Goal: Information Seeking & Learning: Learn about a topic

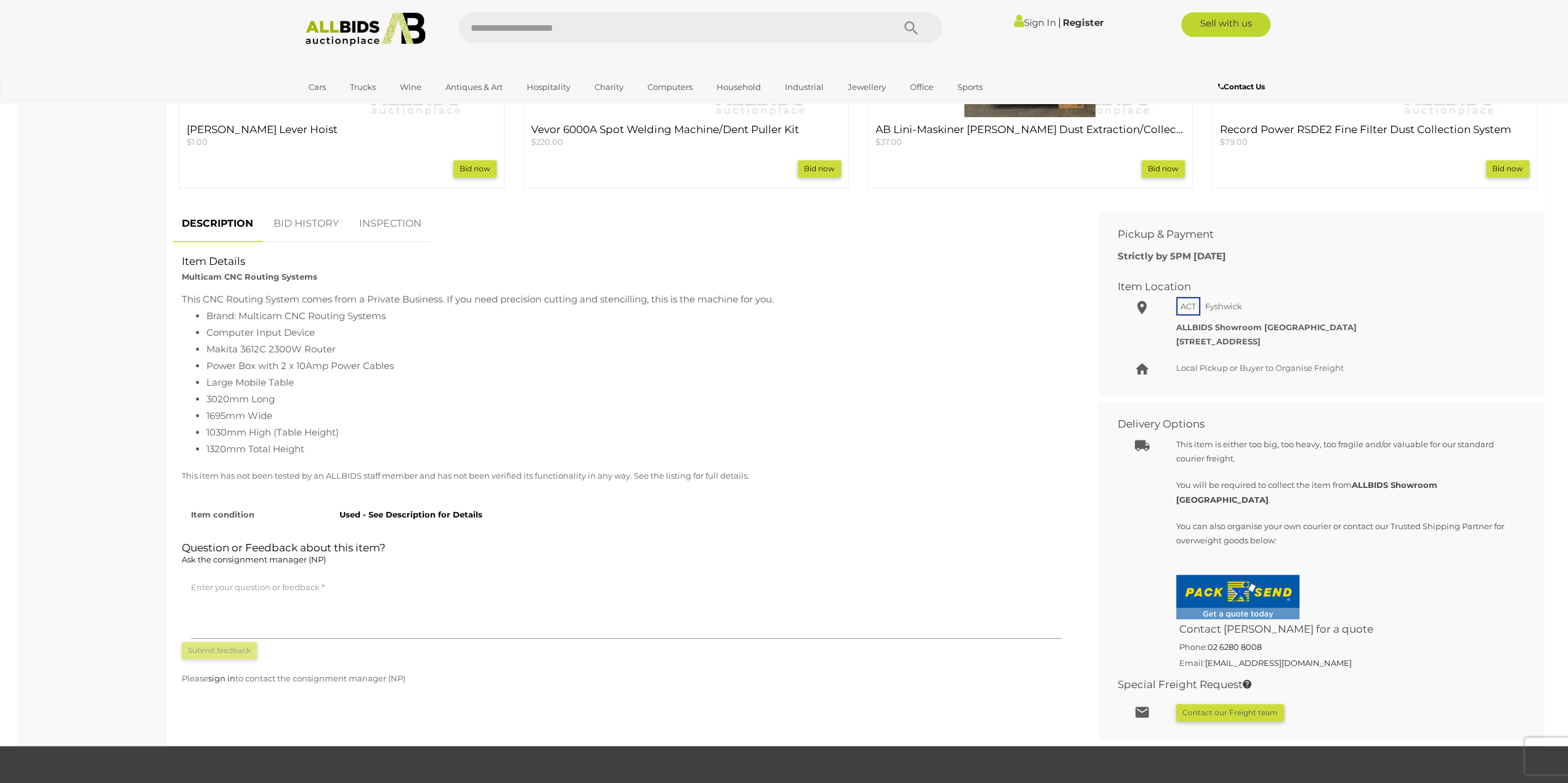
scroll to position [801, 0]
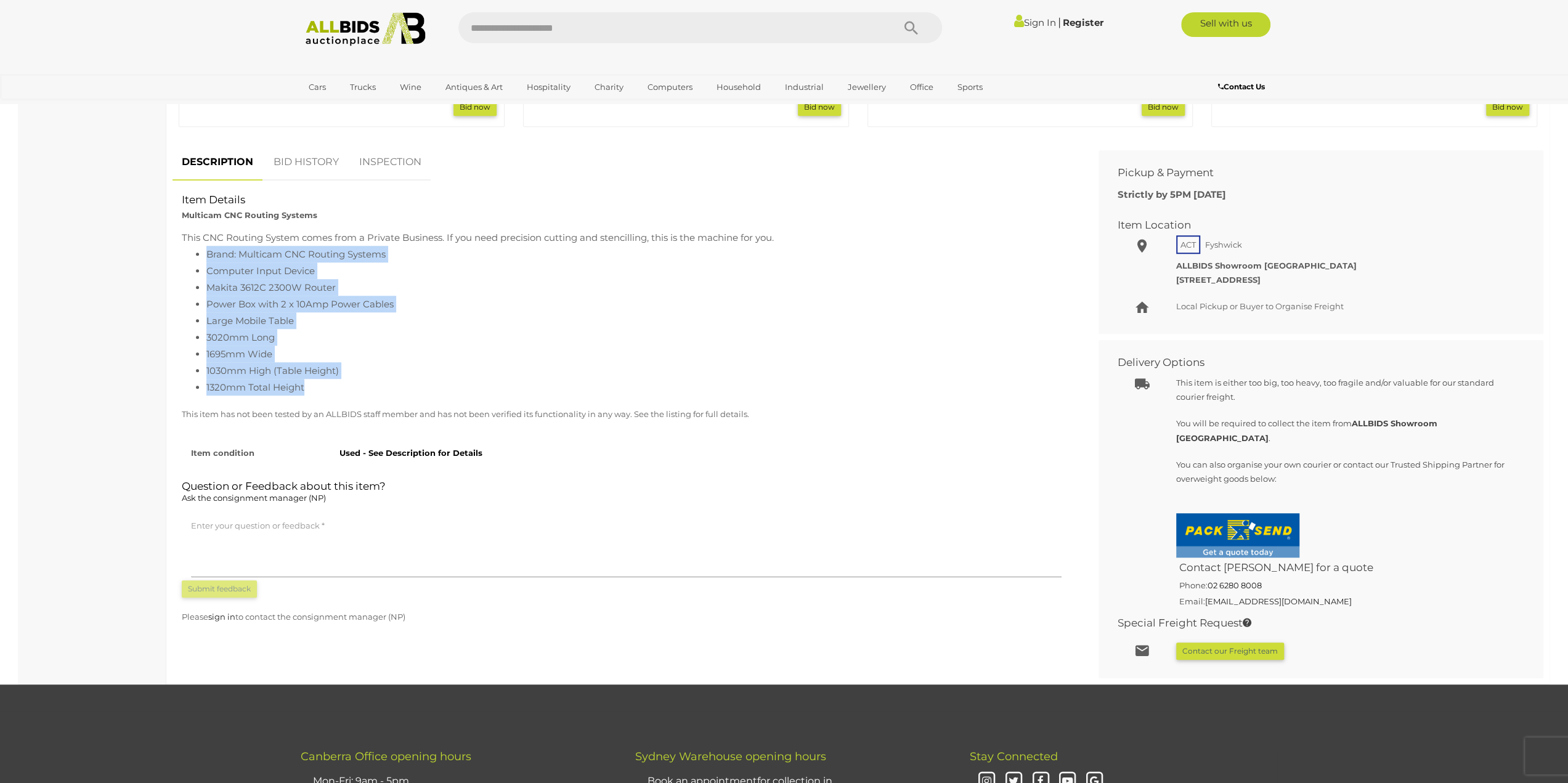
drag, startPoint x: 327, startPoint y: 389, endPoint x: 275, endPoint y: 279, distance: 121.7
click at [206, 257] on ul "Brand: Multicam CNC Routing Systems Computer Input Device Makita 3612C 2300W Ro…" at bounding box center [626, 321] width 889 height 150
copy ul "Brand: Multicam CNC Routing Systems Computer Input Device Makita 3612C 2300W Ro…"
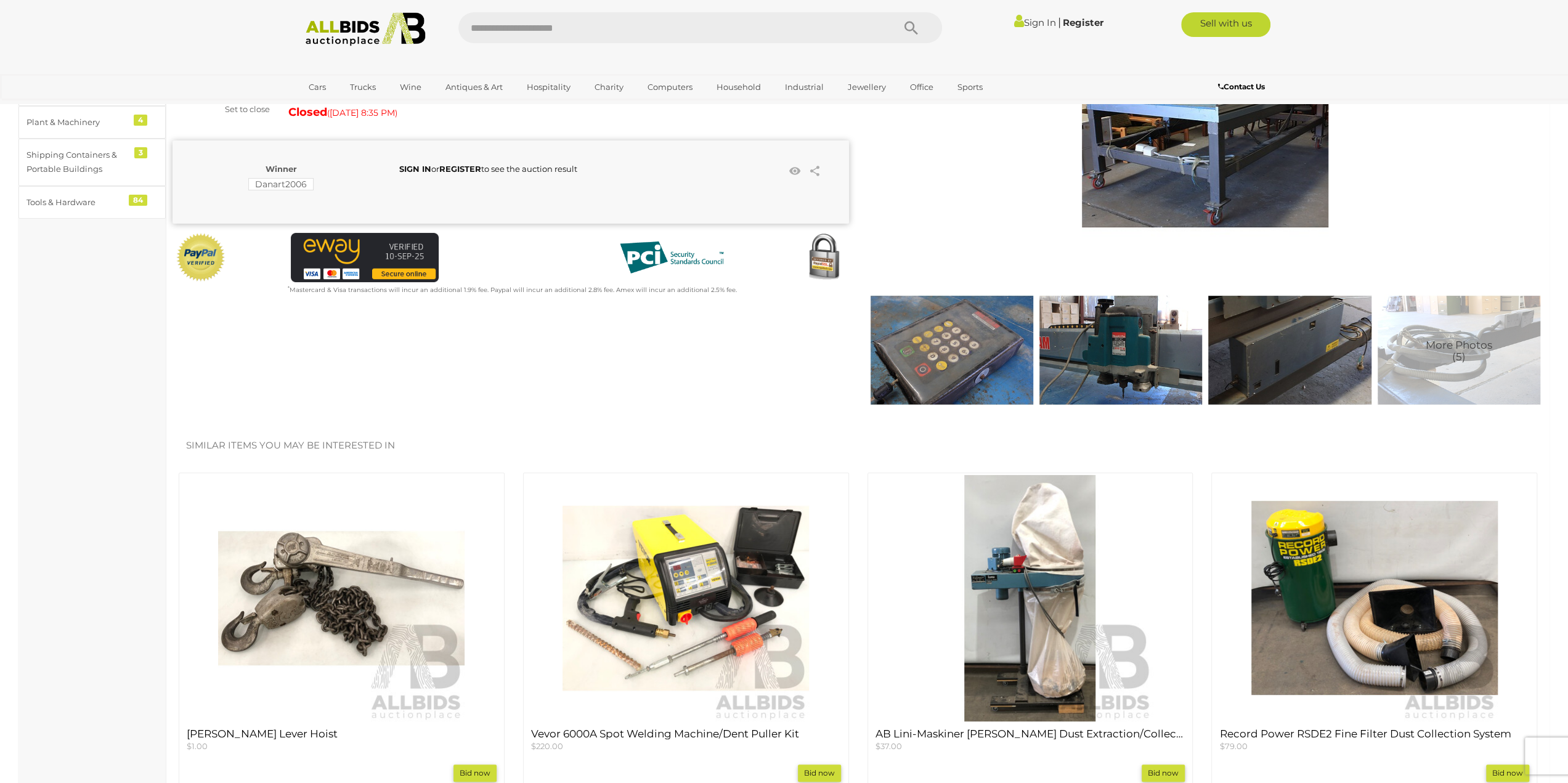
scroll to position [0, 0]
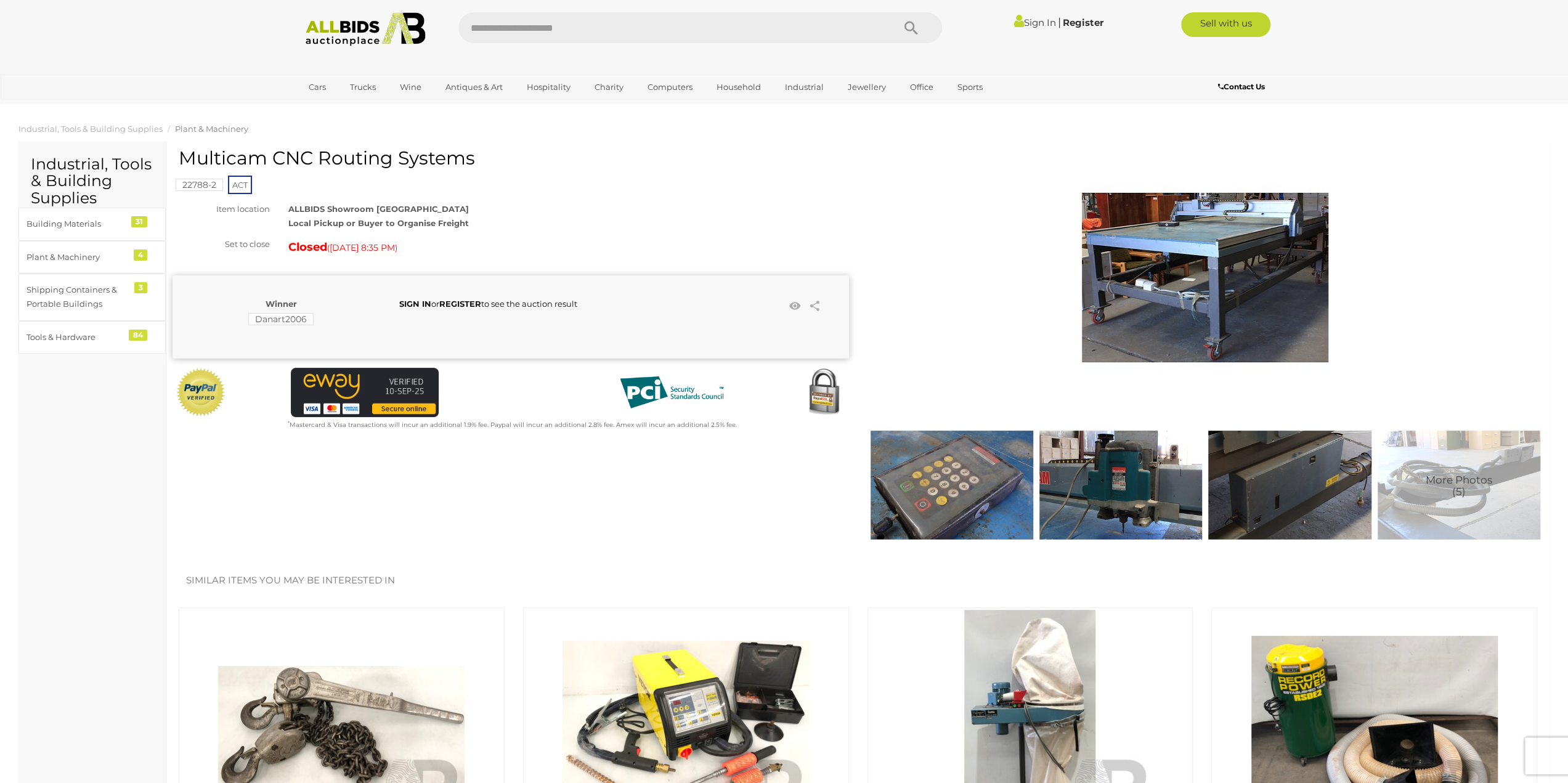
click at [1454, 490] on span "More Photos (5)" at bounding box center [1459, 486] width 66 height 23
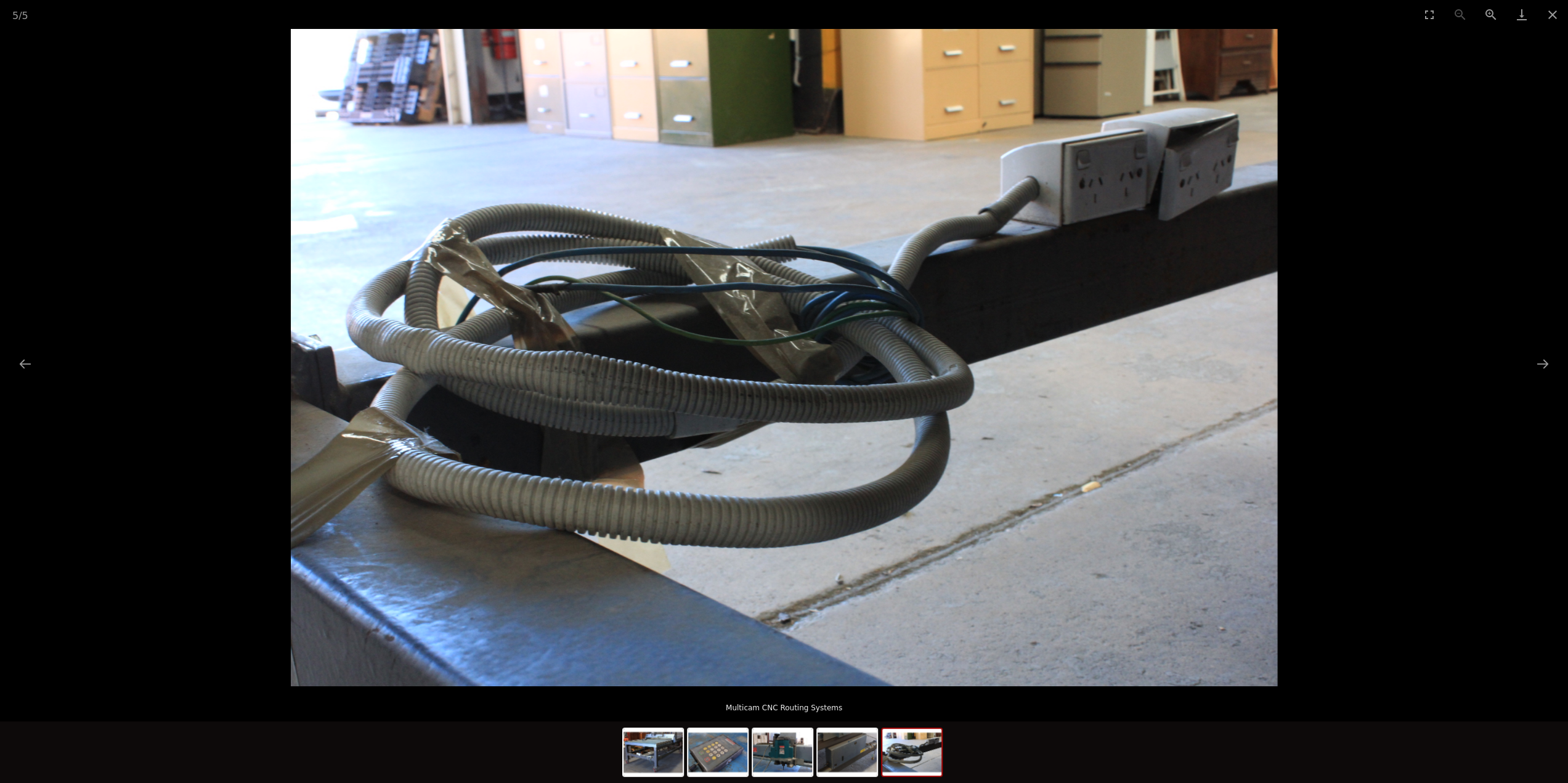
click at [1102, 327] on img at bounding box center [784, 357] width 987 height 657
click at [1541, 361] on button "Next slide" at bounding box center [1543, 364] width 26 height 24
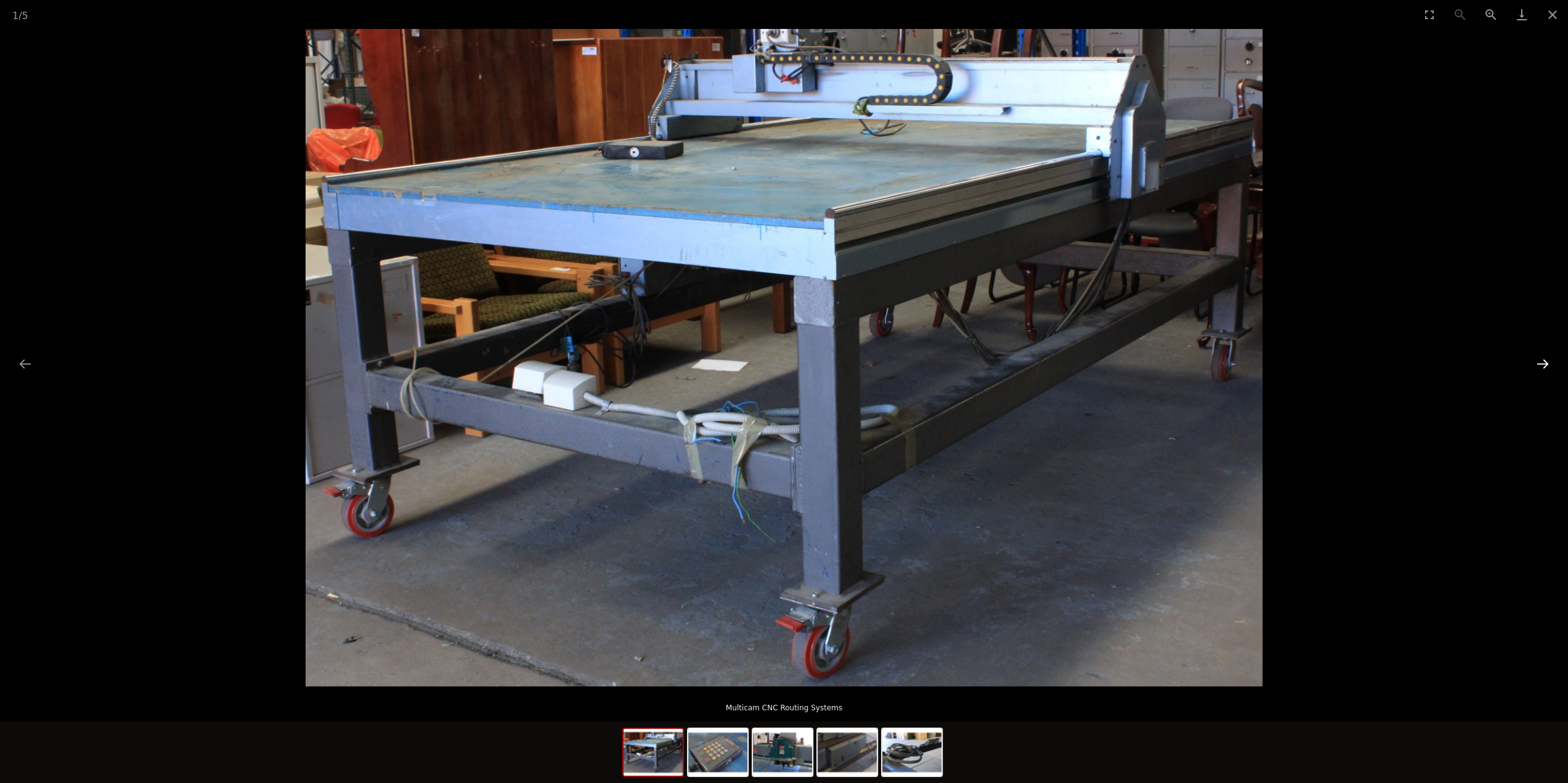
click at [1541, 361] on button "Next slide" at bounding box center [1543, 364] width 26 height 24
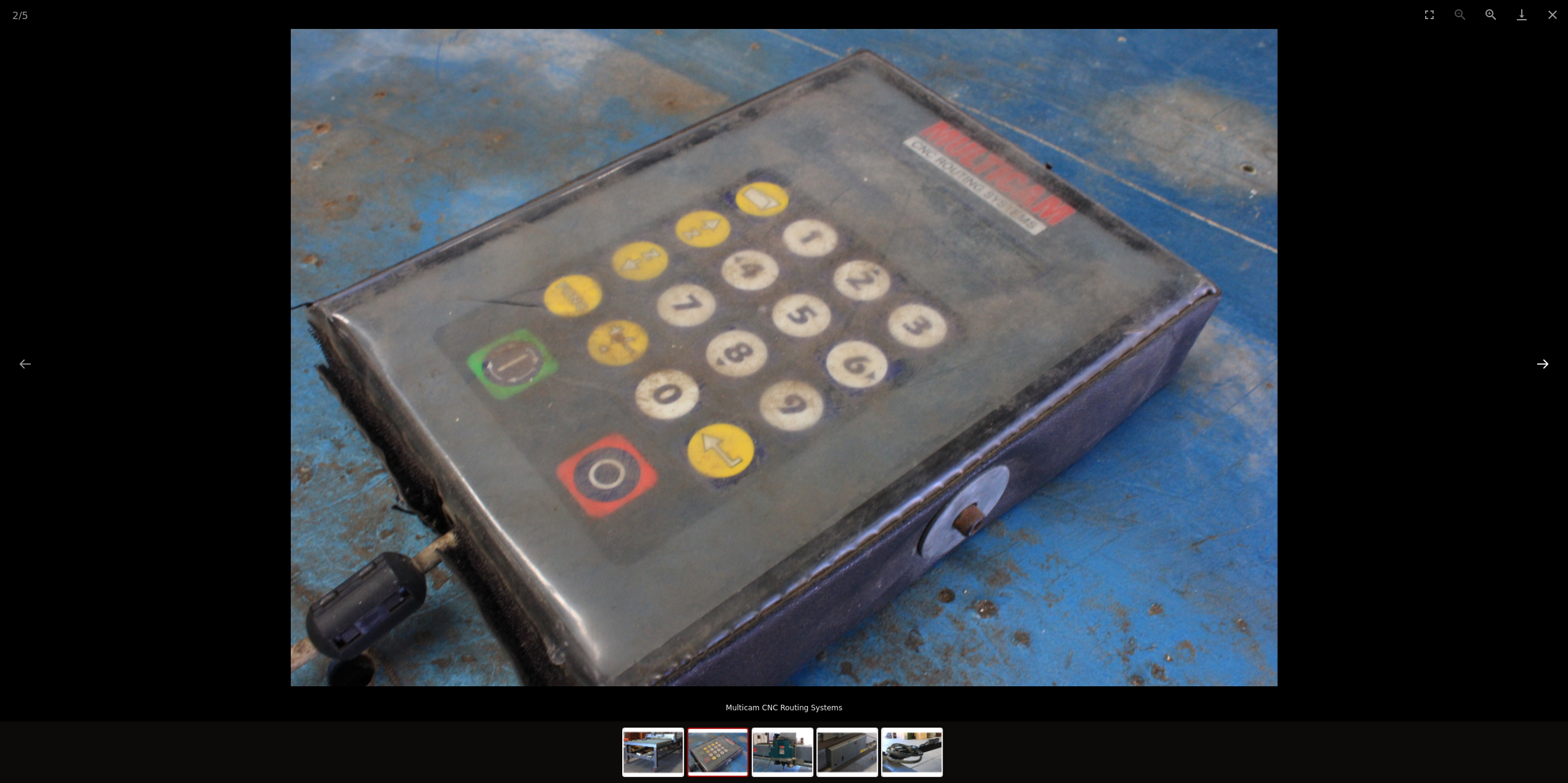
click at [1541, 361] on button "Next slide" at bounding box center [1543, 364] width 26 height 24
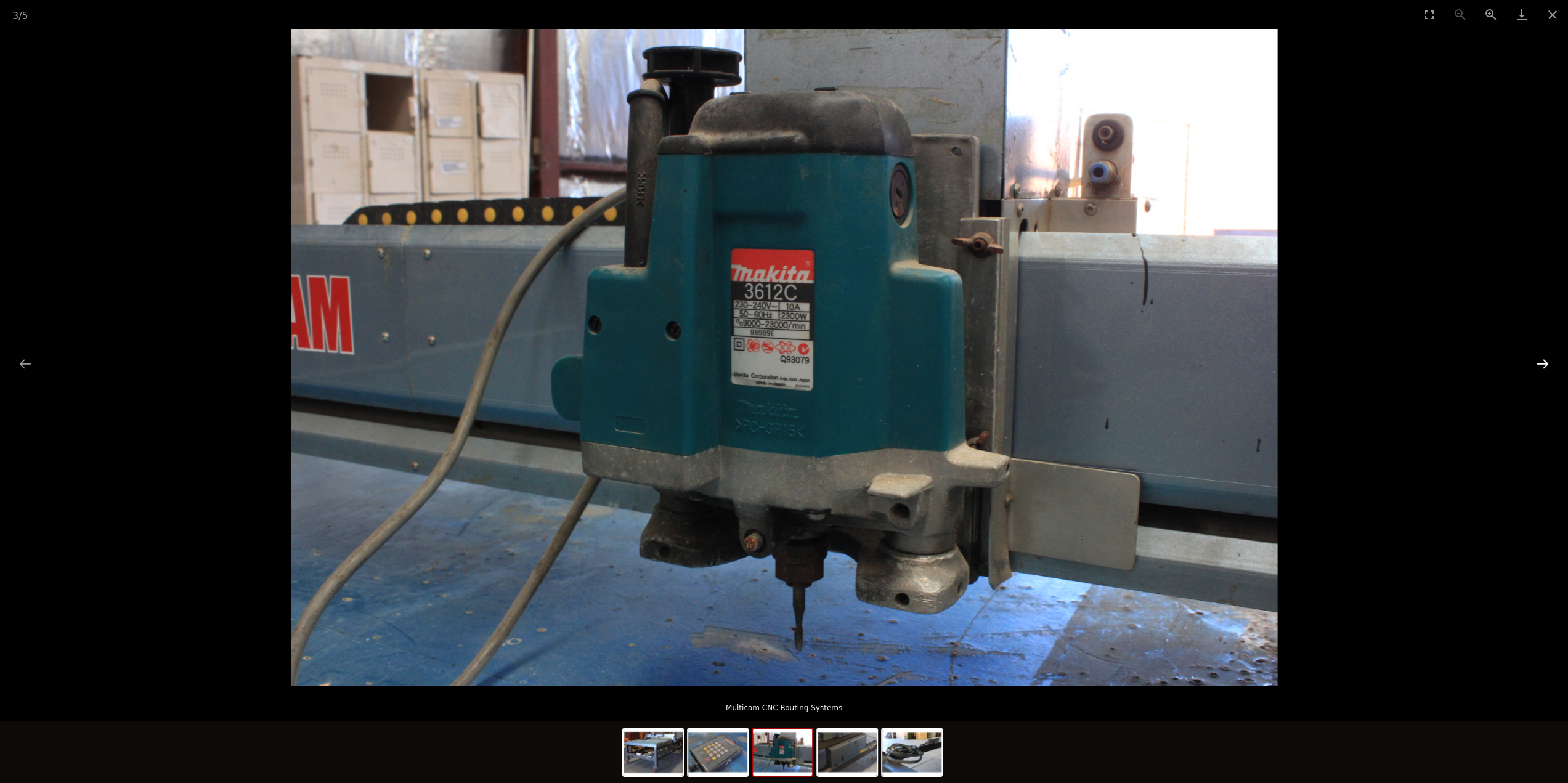
click at [1541, 361] on button "Next slide" at bounding box center [1543, 364] width 26 height 24
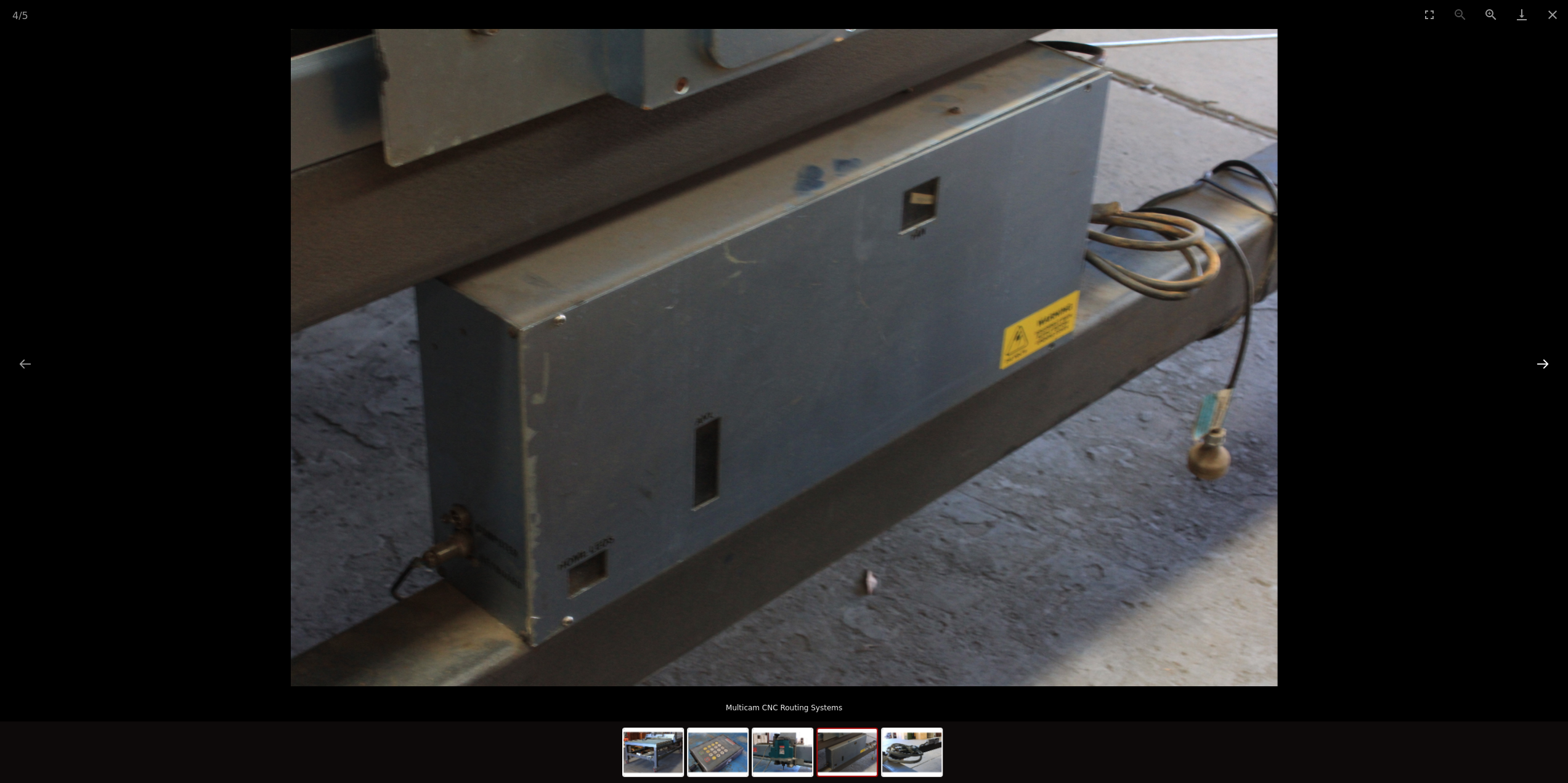
click at [1541, 361] on button "Next slide" at bounding box center [1543, 364] width 26 height 24
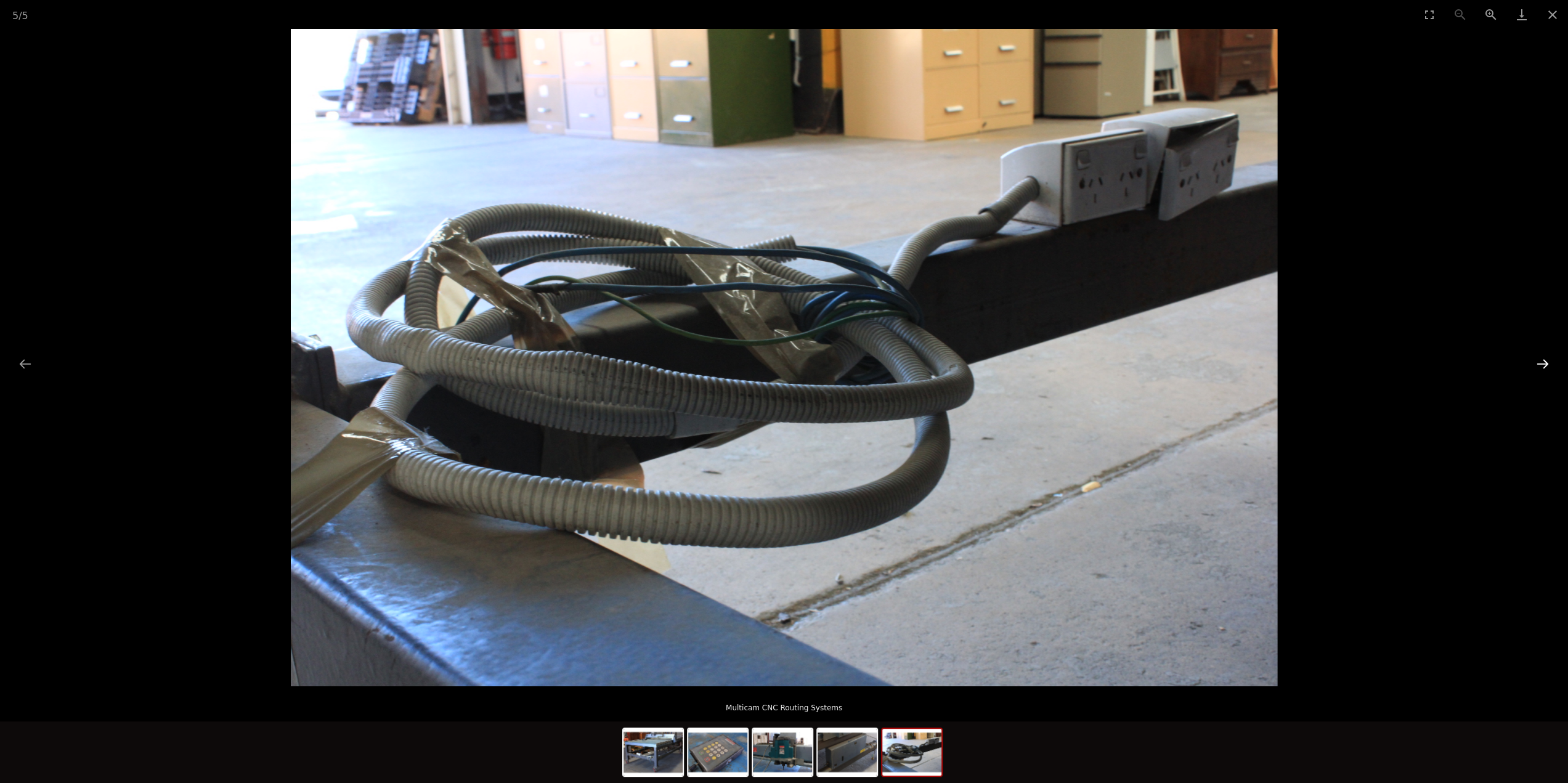
click at [1541, 361] on button "Next slide" at bounding box center [1543, 364] width 26 height 24
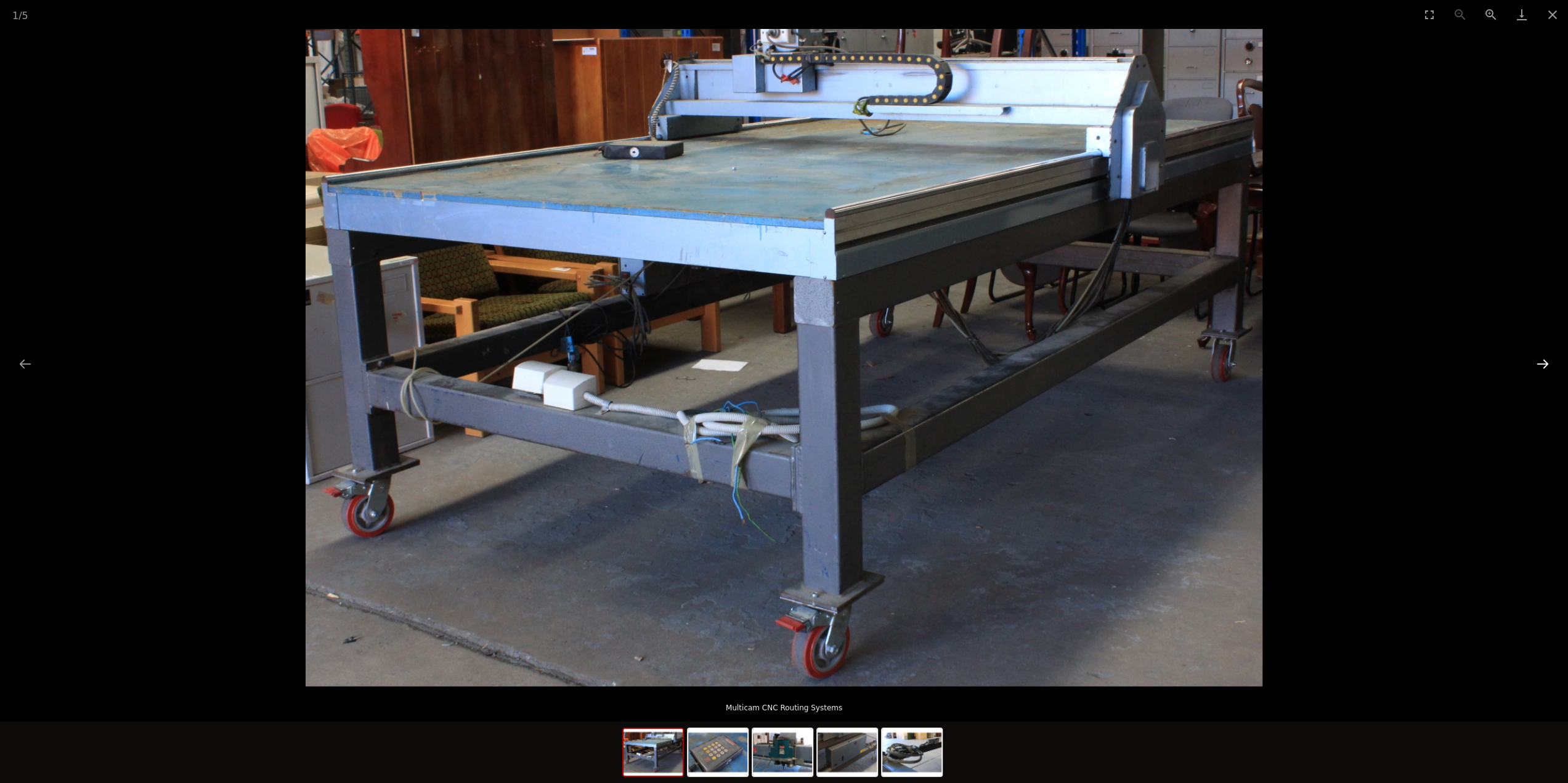
click at [1541, 361] on button "Next slide" at bounding box center [1543, 364] width 26 height 24
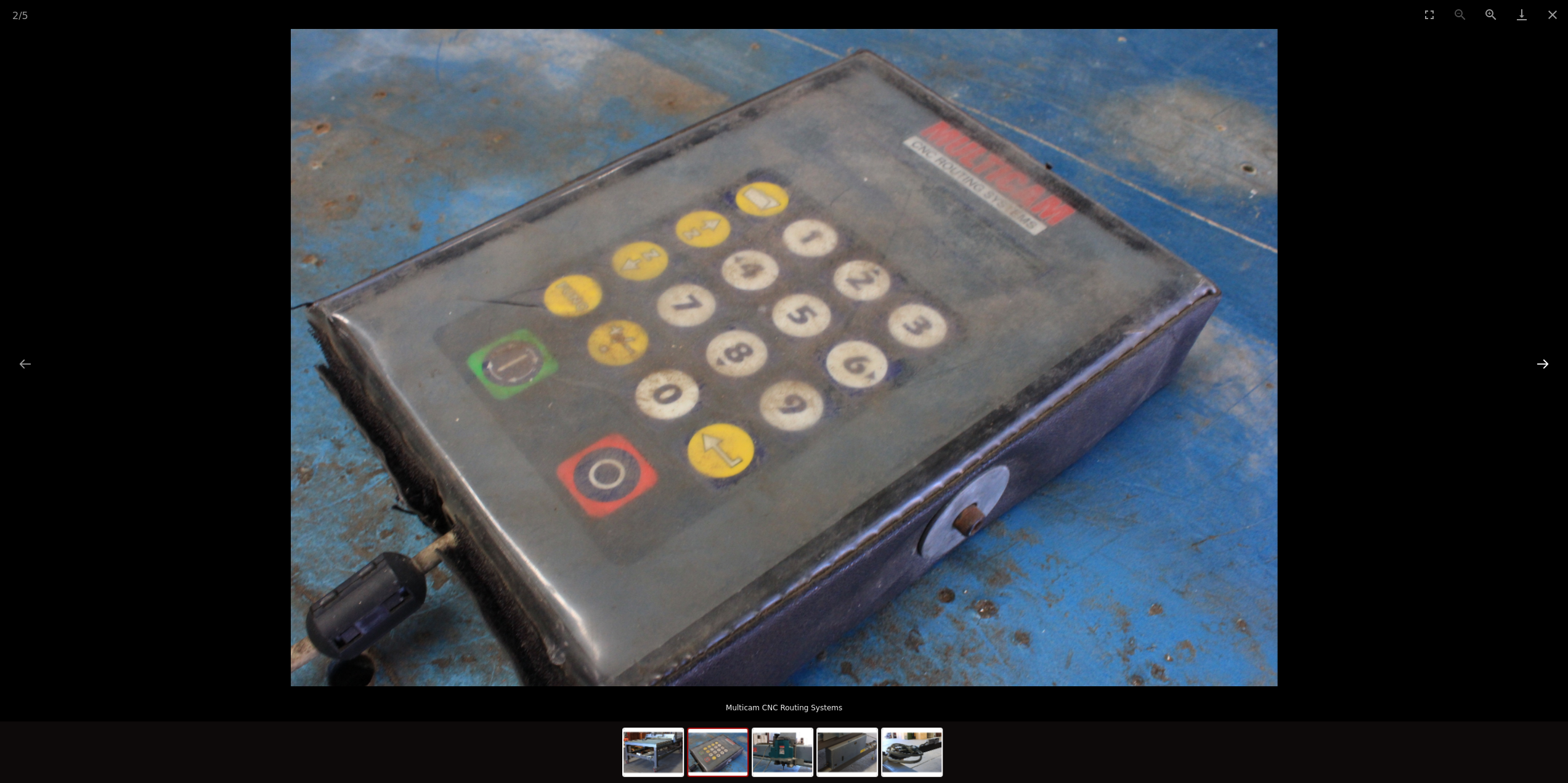
click at [1541, 361] on button "Next slide" at bounding box center [1543, 364] width 26 height 24
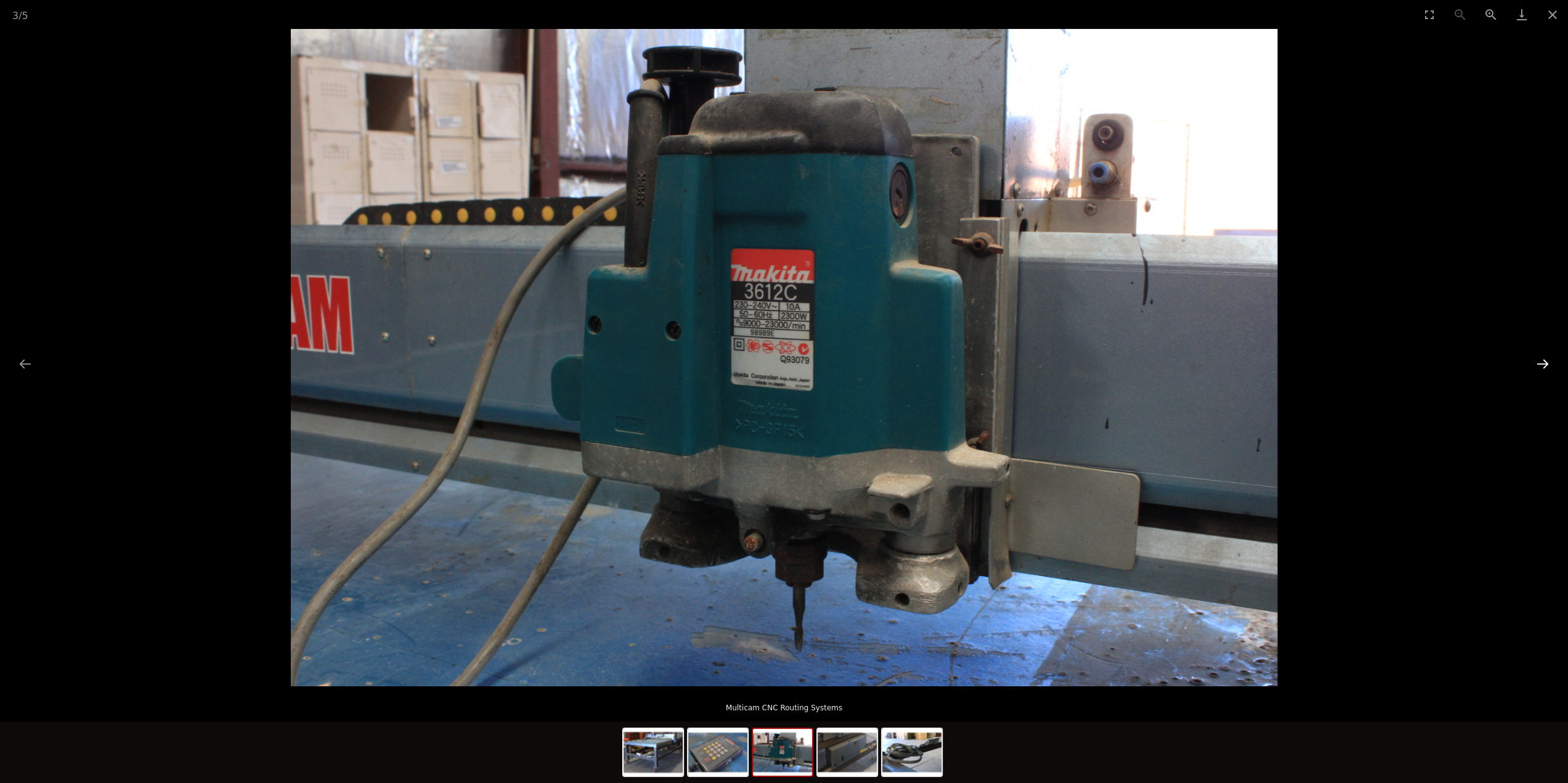
click at [1541, 361] on button "Next slide" at bounding box center [1543, 364] width 26 height 24
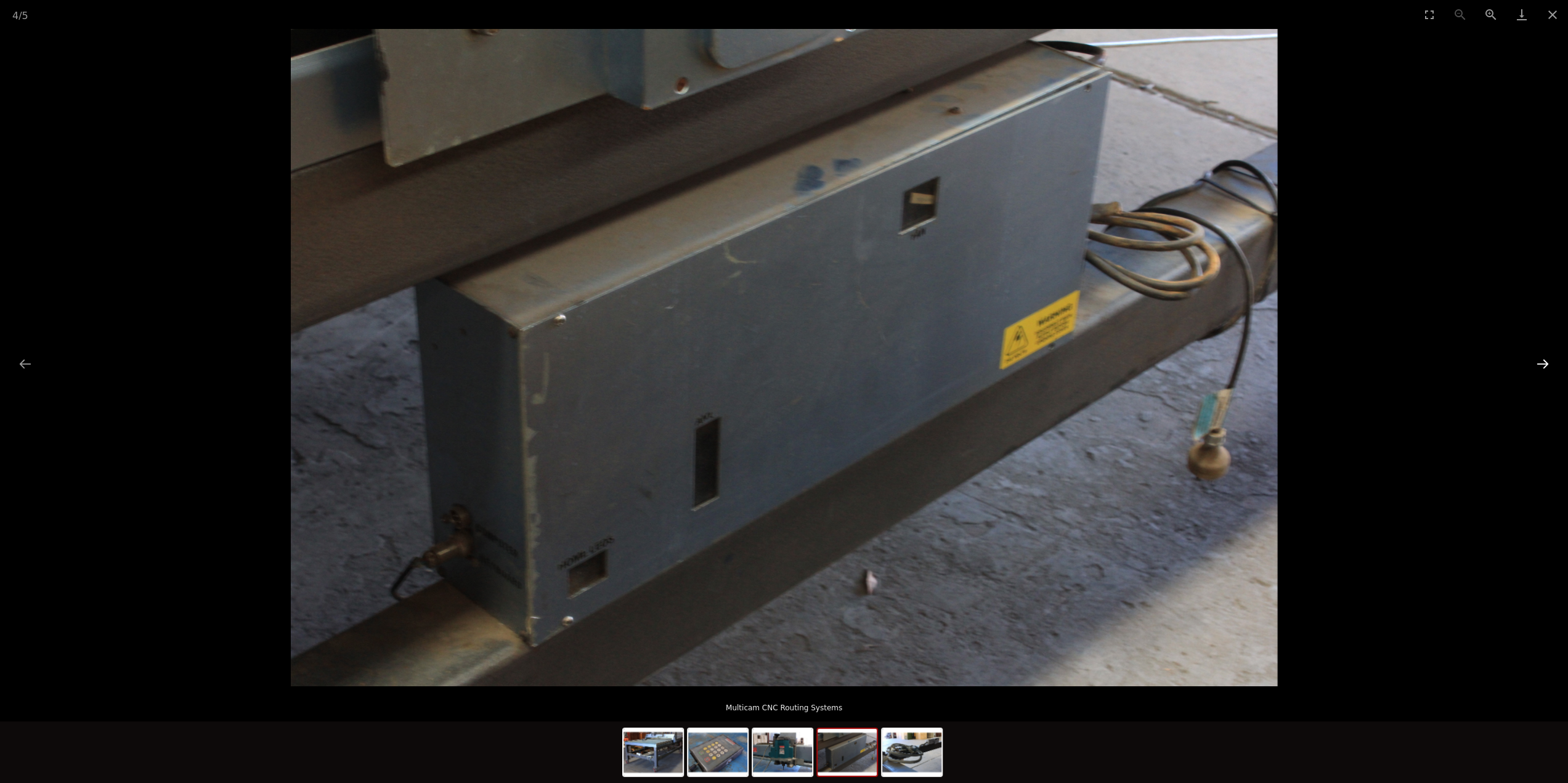
click at [1541, 361] on button "Next slide" at bounding box center [1543, 364] width 26 height 24
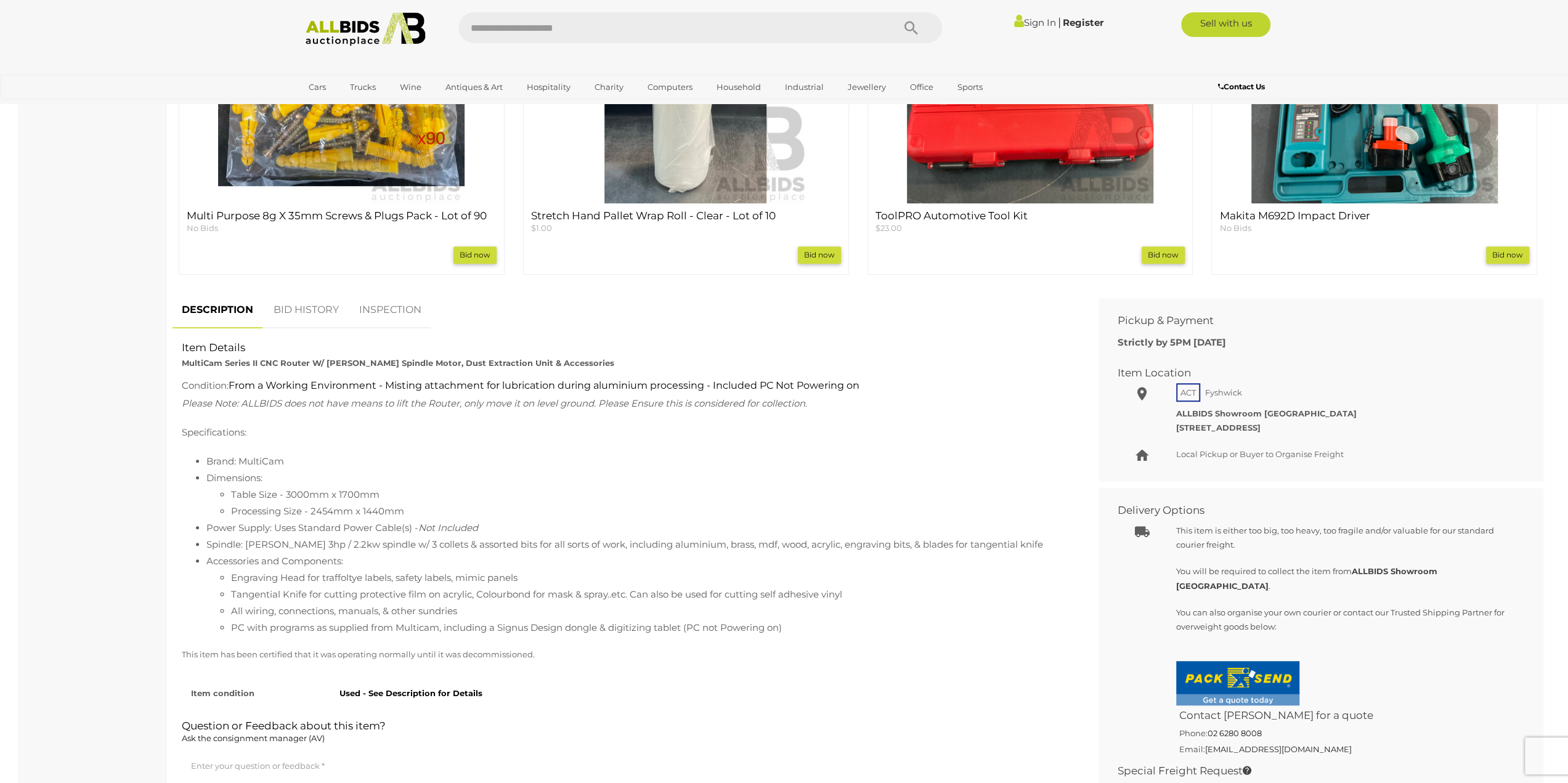
scroll to position [739, 0]
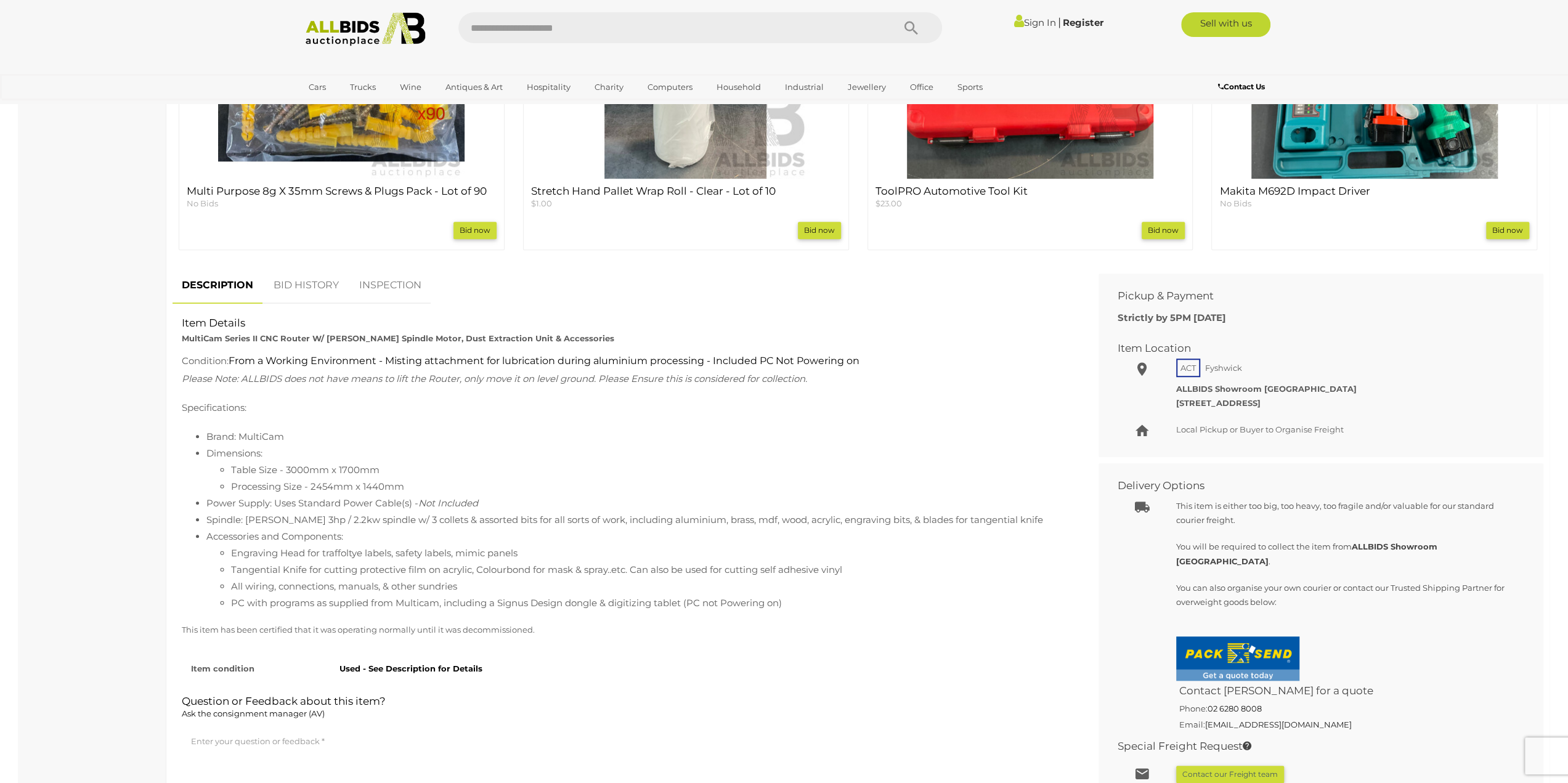
click at [452, 437] on li "Brand: MultiCam" at bounding box center [639, 436] width 864 height 17
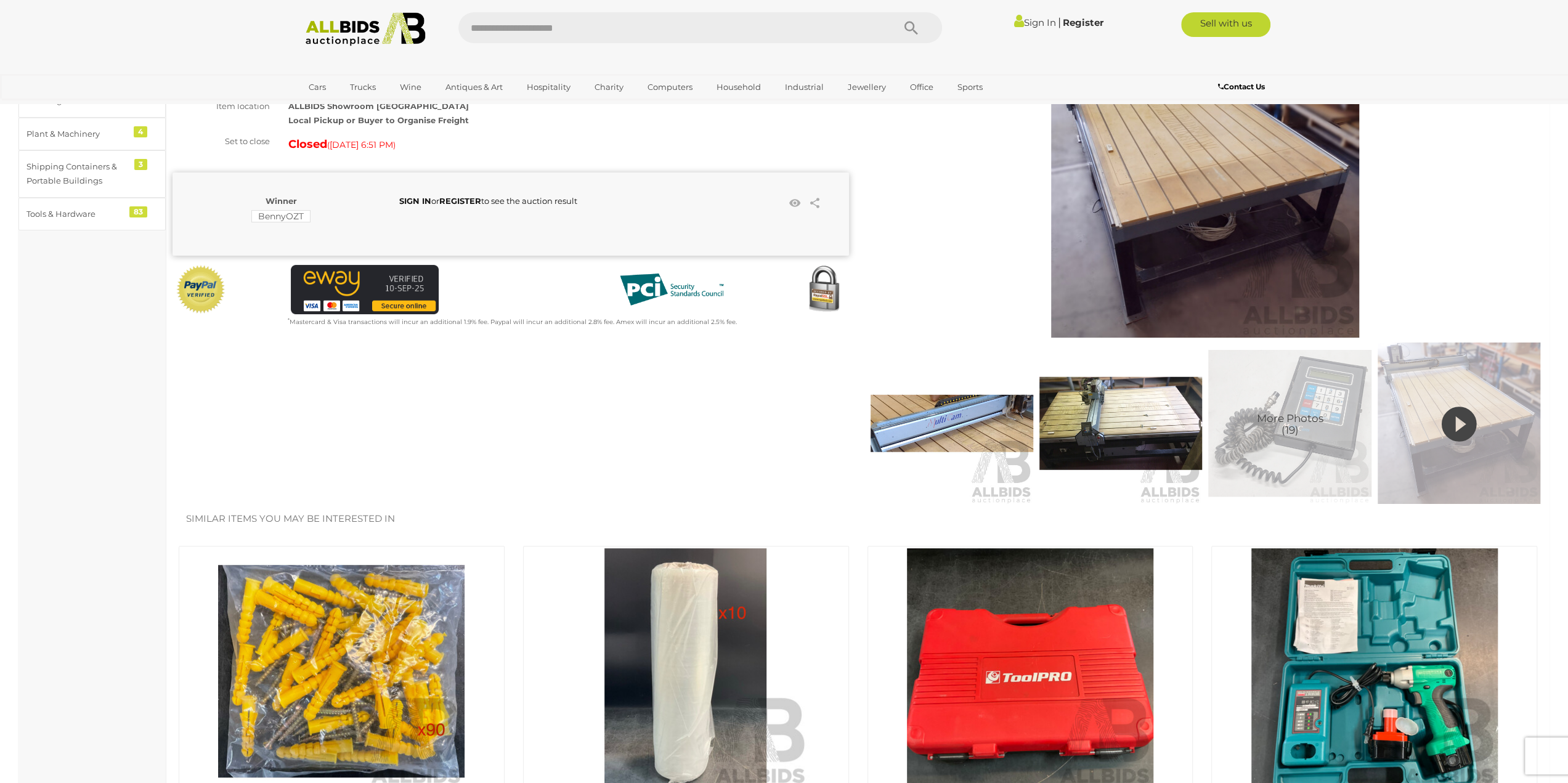
scroll to position [123, 0]
click at [1108, 403] on img at bounding box center [1121, 423] width 163 height 163
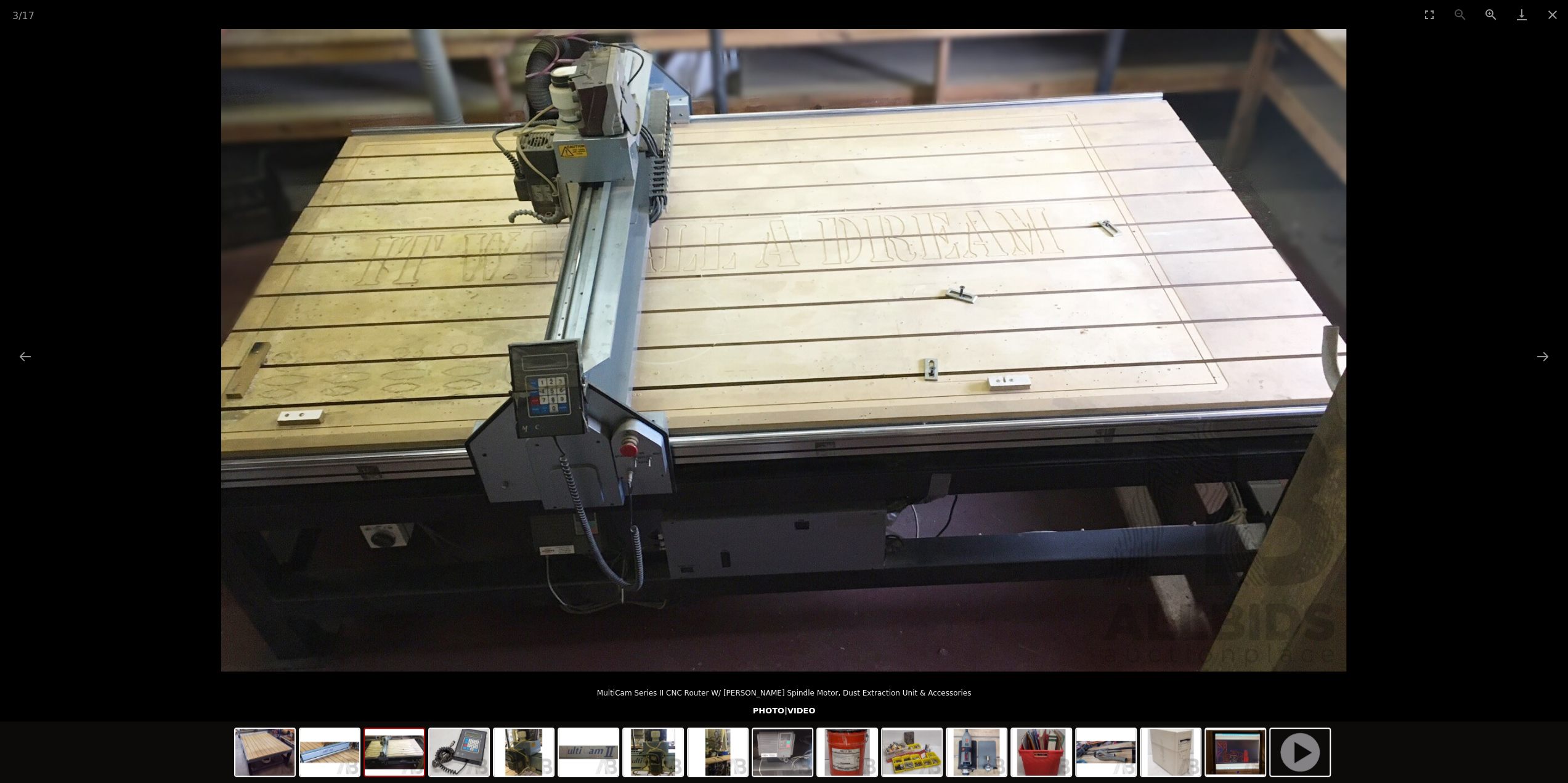
click at [1082, 398] on img at bounding box center [784, 350] width 1125 height 643
click at [1537, 358] on button "Next slide" at bounding box center [1543, 356] width 26 height 24
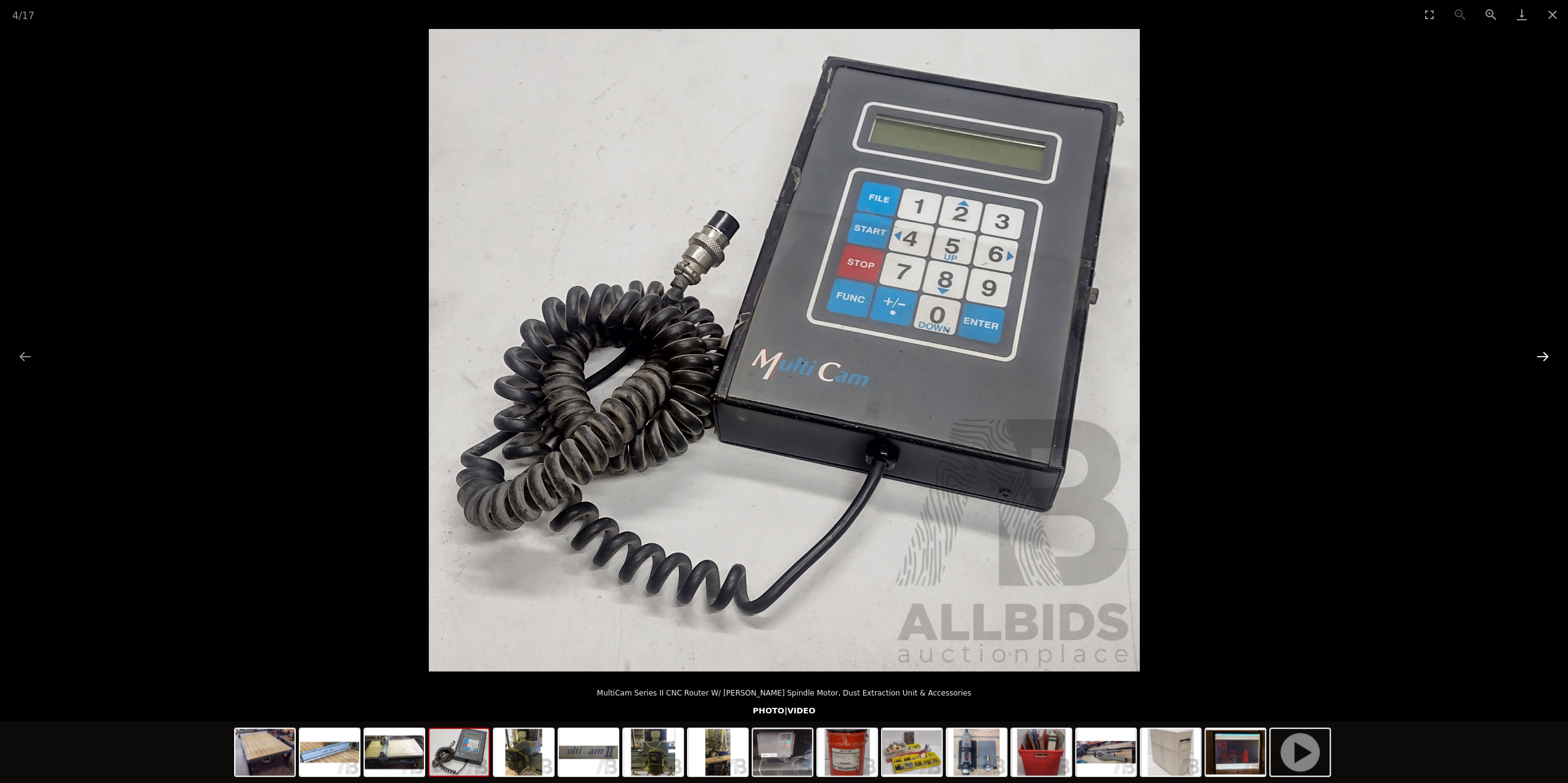
click at [1537, 358] on button "Next slide" at bounding box center [1543, 356] width 26 height 24
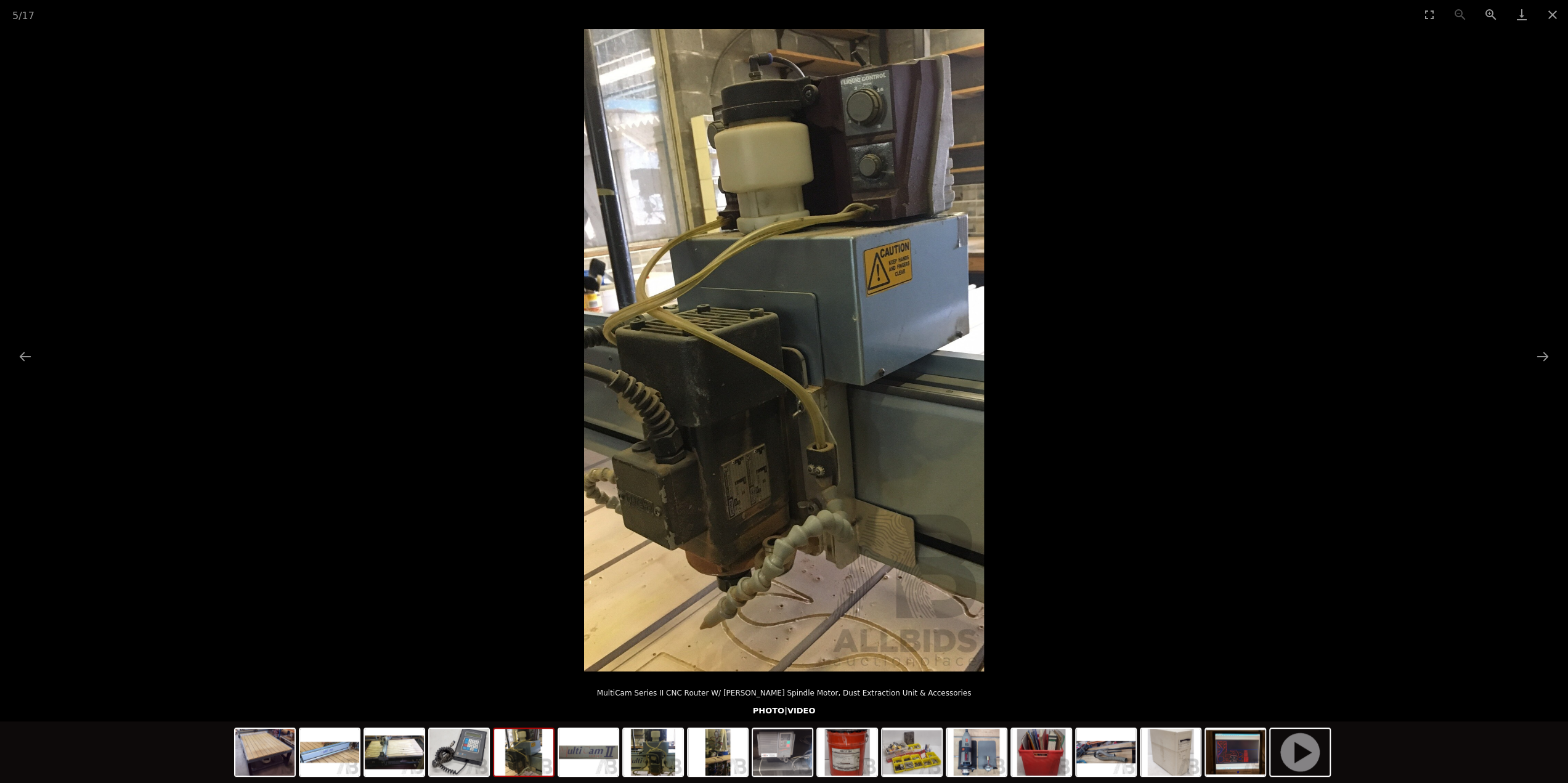
click at [753, 481] on img at bounding box center [784, 350] width 400 height 643
click at [1544, 356] on button "Next slide" at bounding box center [1543, 356] width 26 height 24
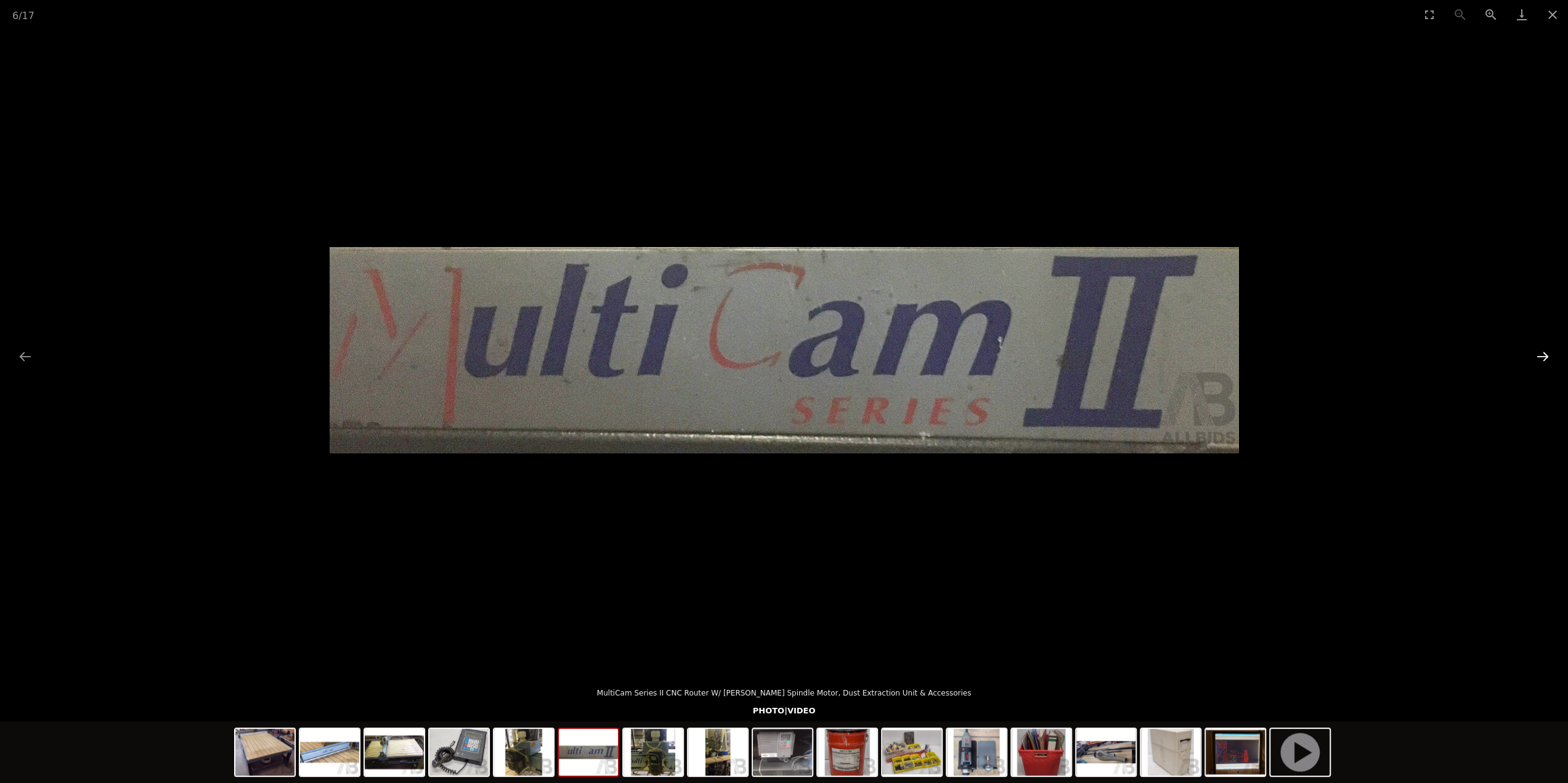
click at [1544, 356] on button "Next slide" at bounding box center [1543, 356] width 26 height 24
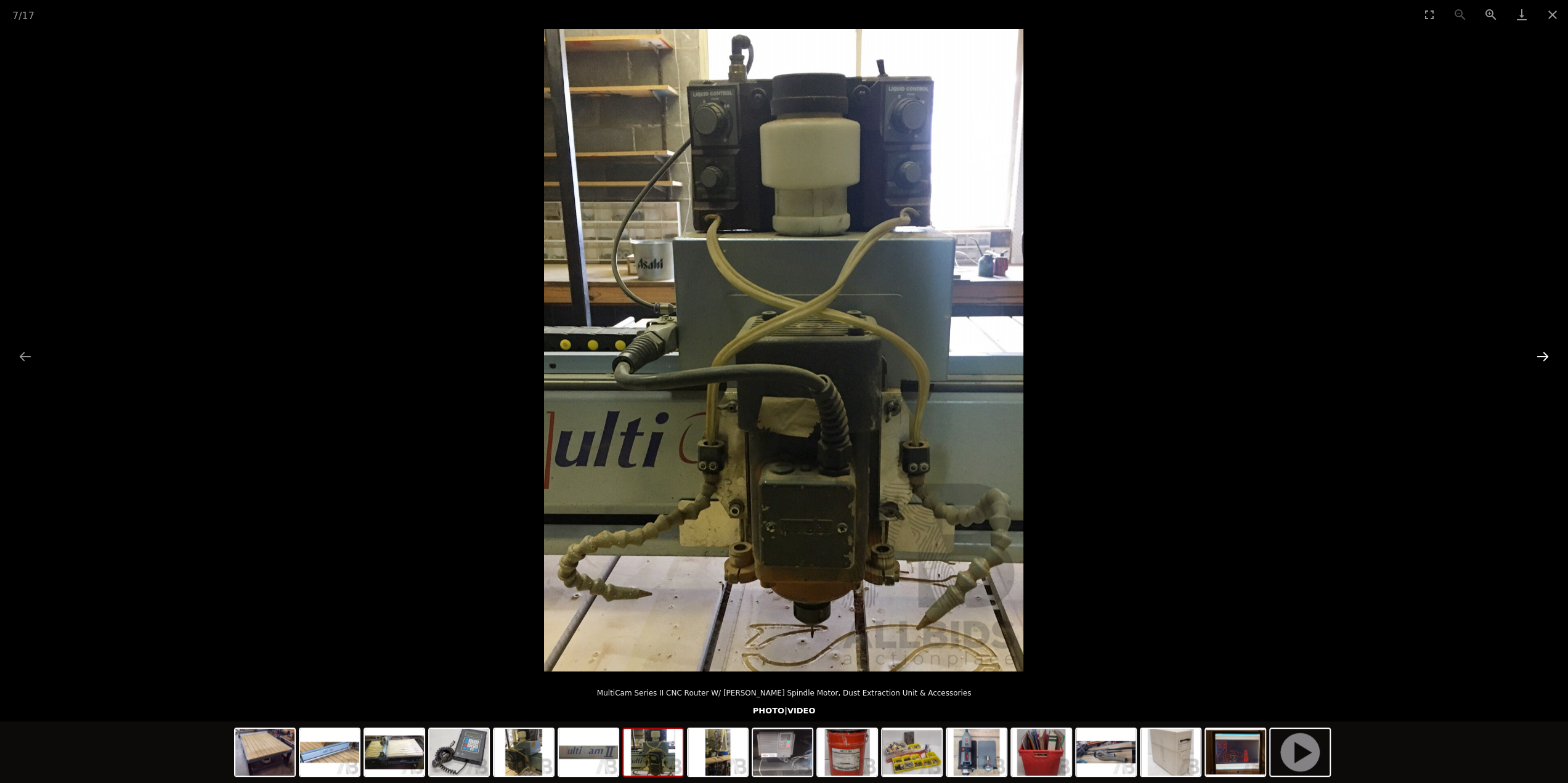
click at [1544, 356] on button "Next slide" at bounding box center [1543, 356] width 26 height 24
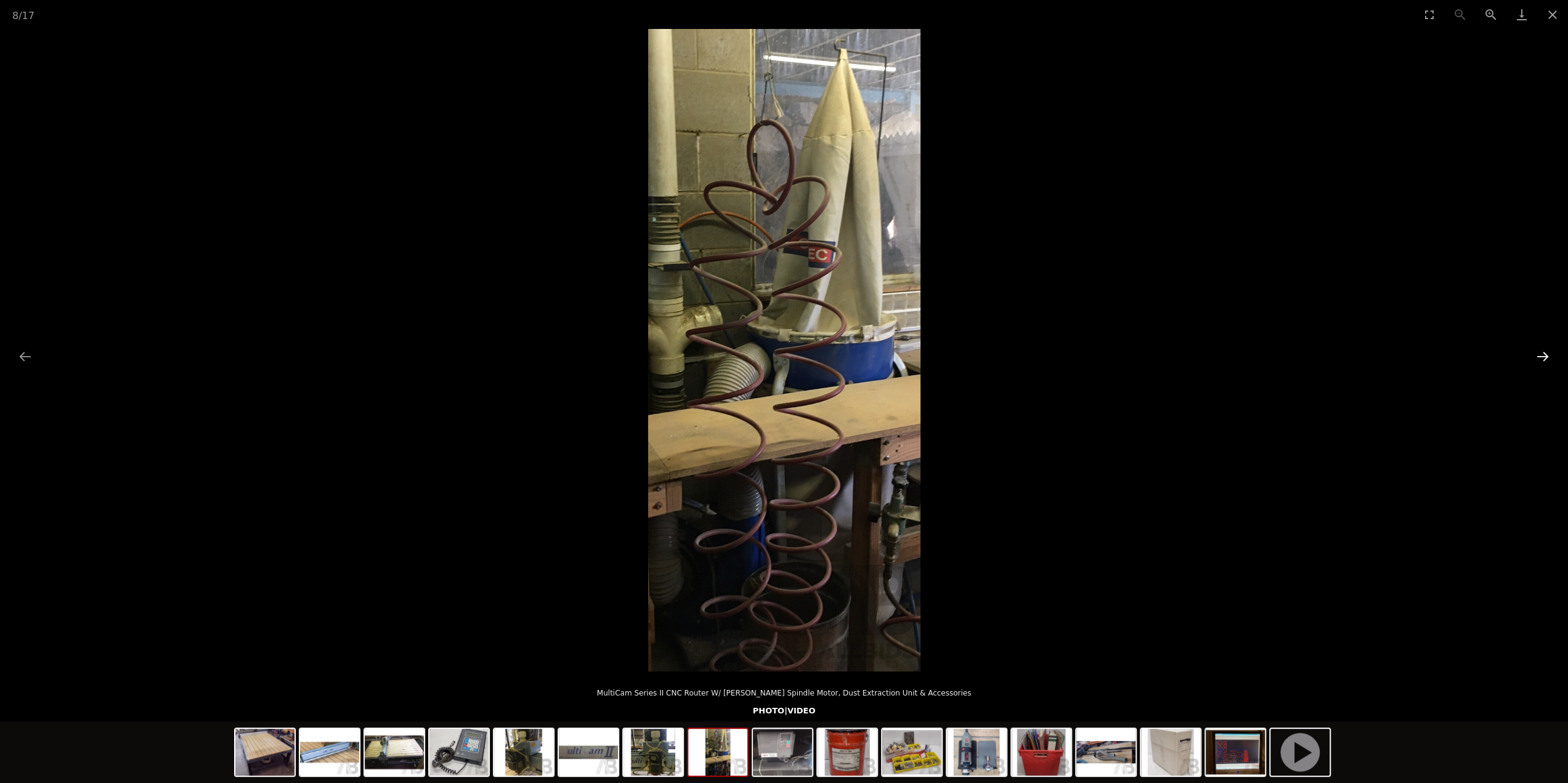
click at [1544, 356] on button "Next slide" at bounding box center [1543, 356] width 26 height 24
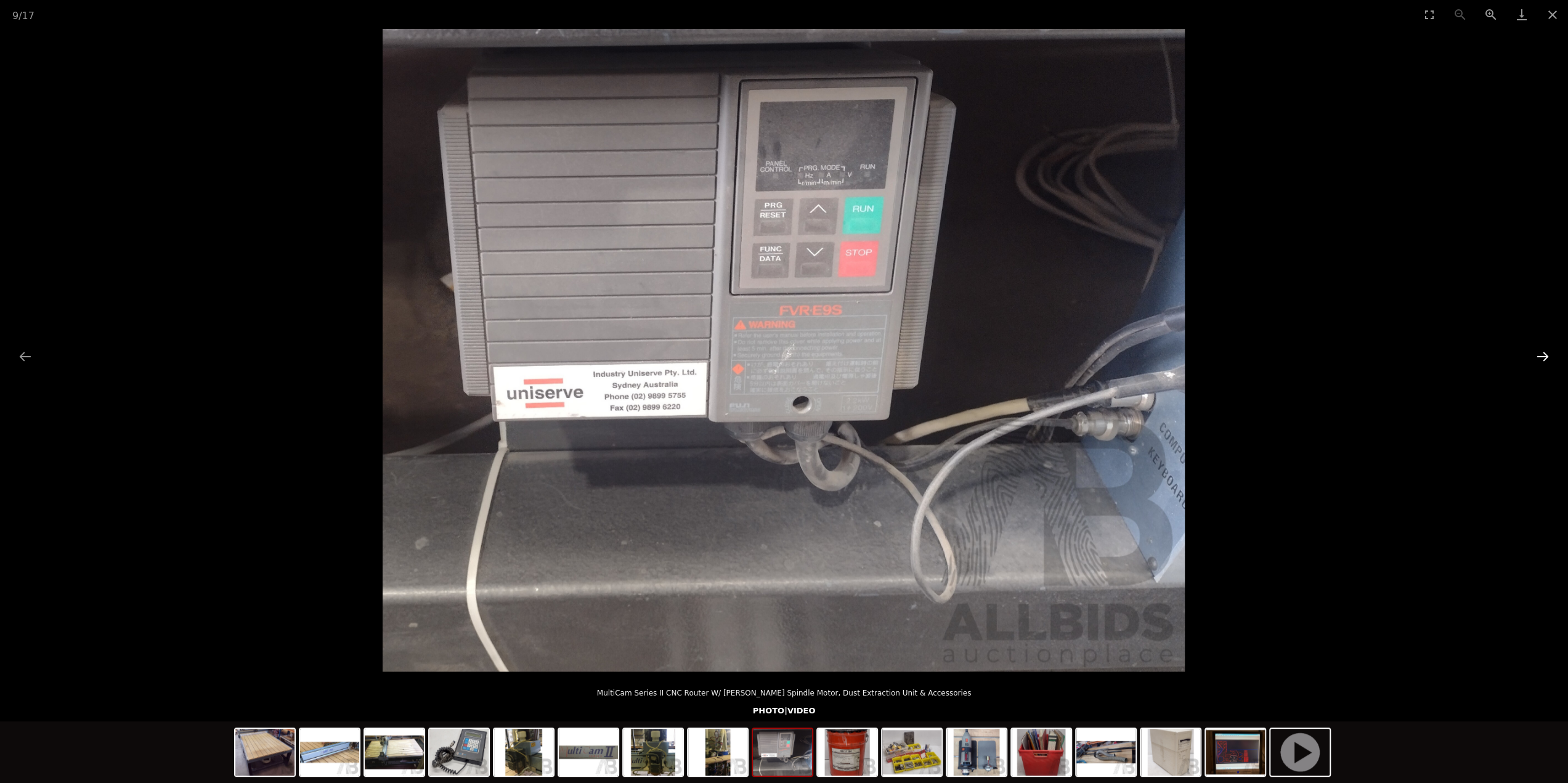
click at [1544, 356] on button "Next slide" at bounding box center [1543, 356] width 26 height 24
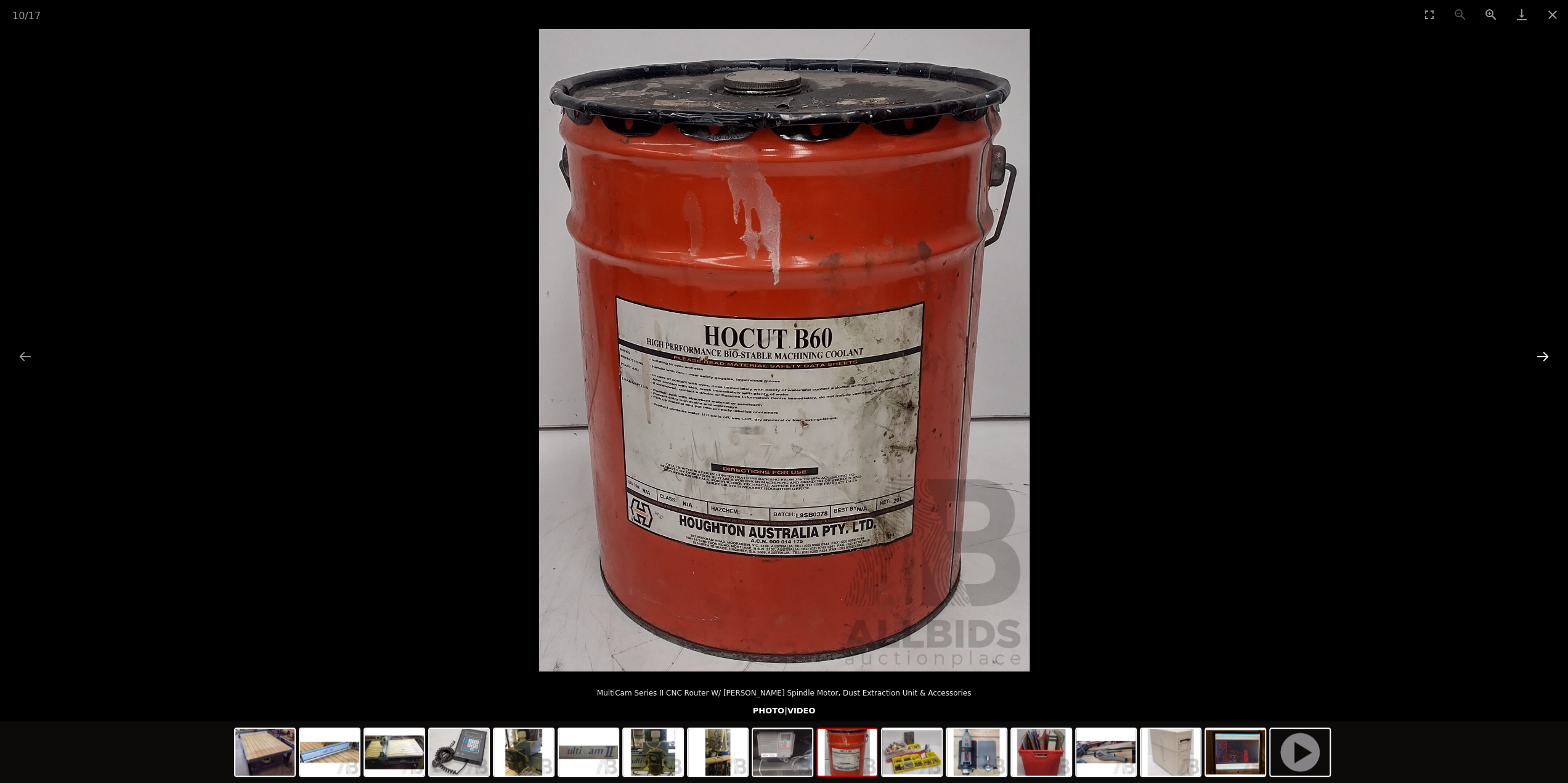
click at [1544, 356] on button "Next slide" at bounding box center [1543, 356] width 26 height 24
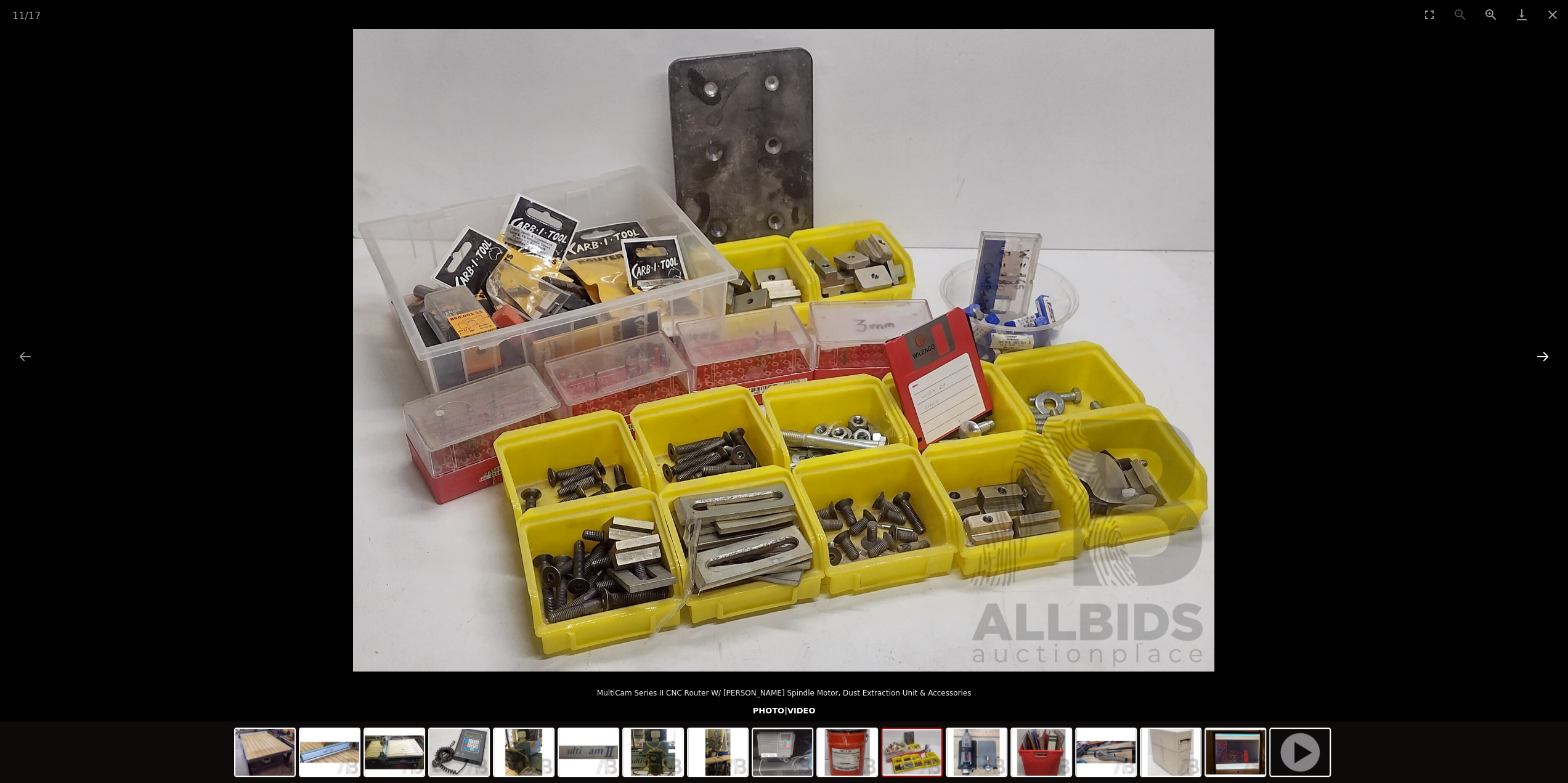
click at [1532, 352] on button "Next slide" at bounding box center [1543, 356] width 26 height 24
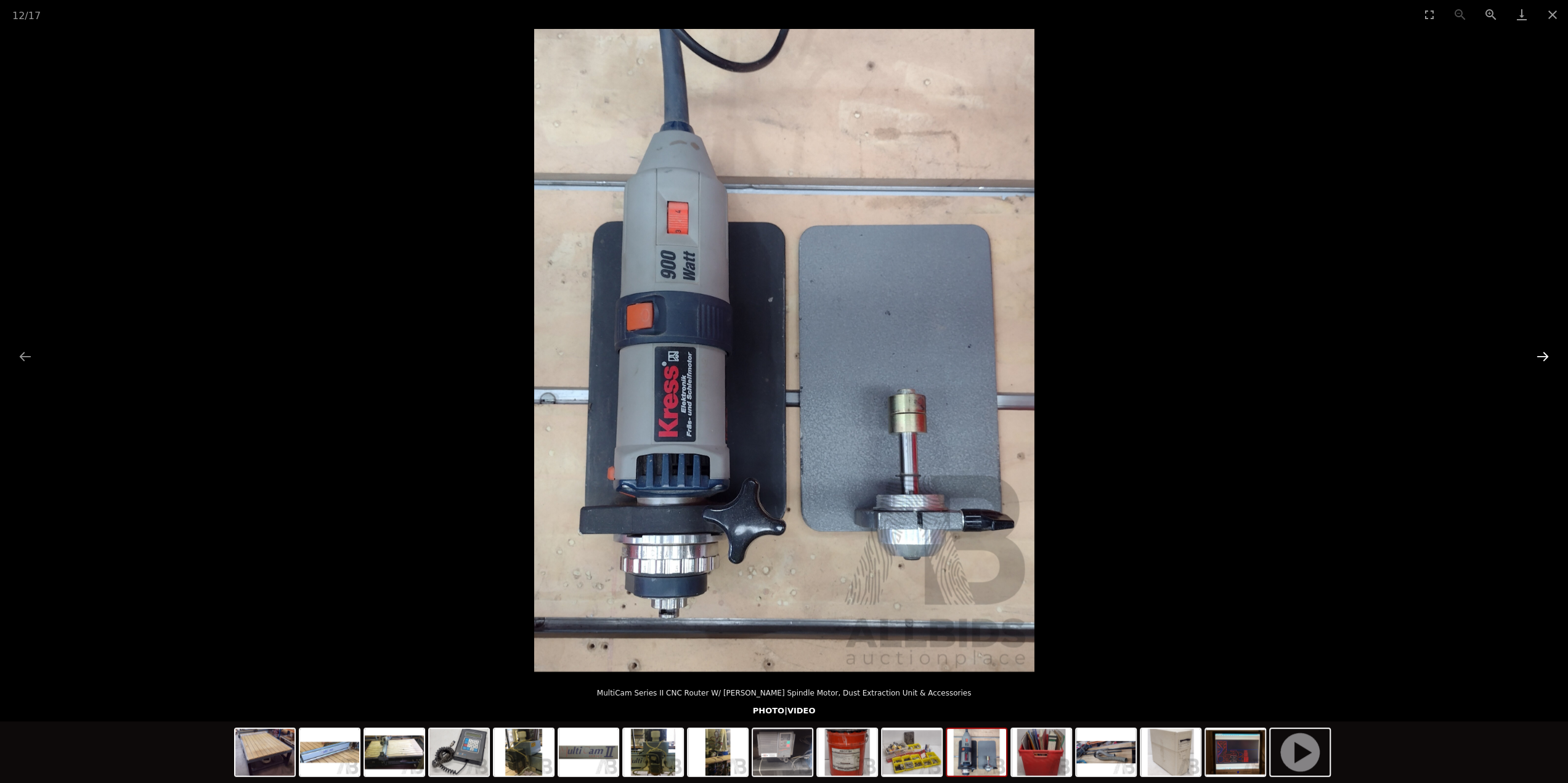
click at [1540, 357] on button "Next slide" at bounding box center [1543, 356] width 26 height 24
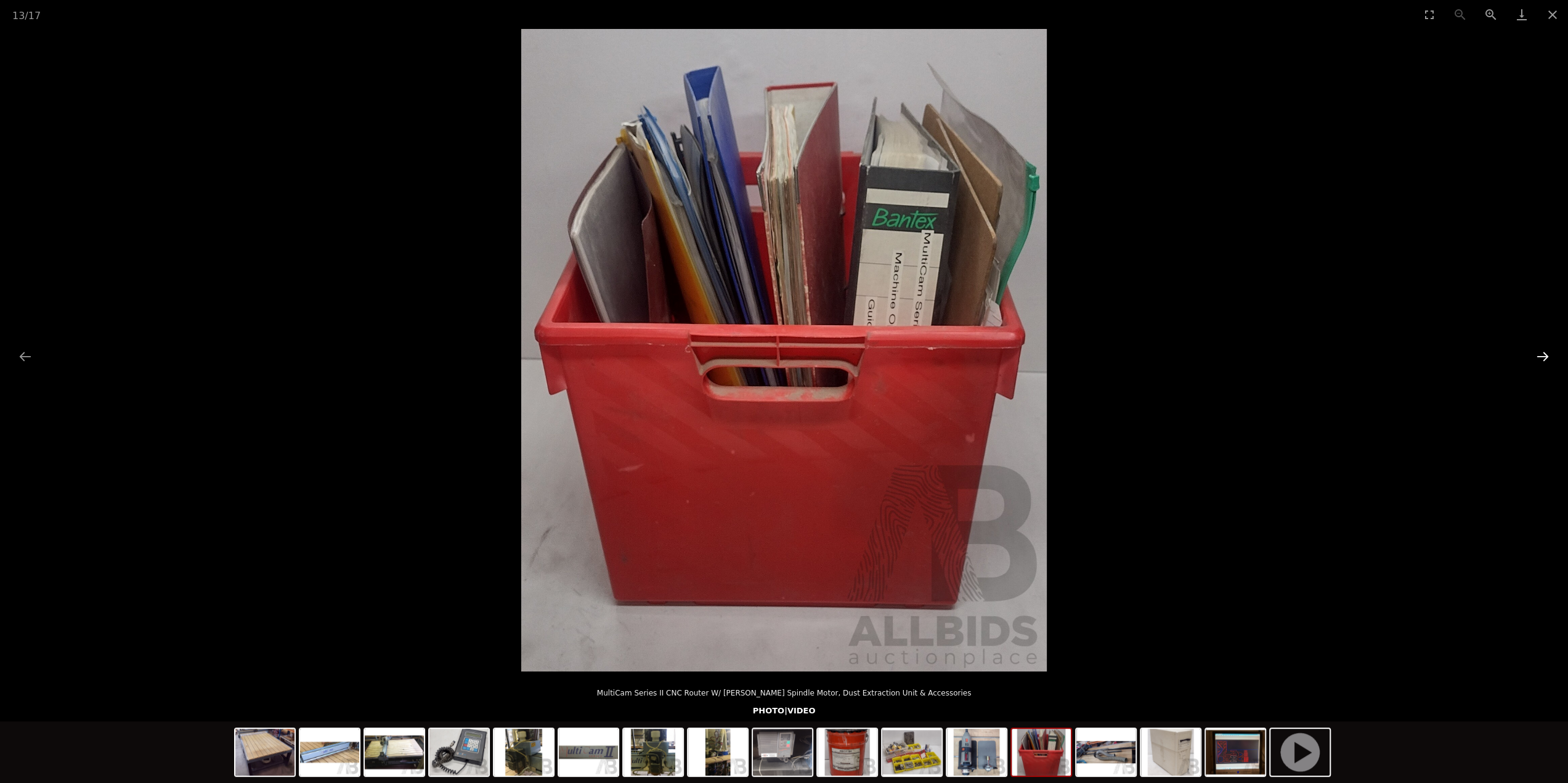
click at [1540, 357] on button "Next slide" at bounding box center [1543, 356] width 26 height 24
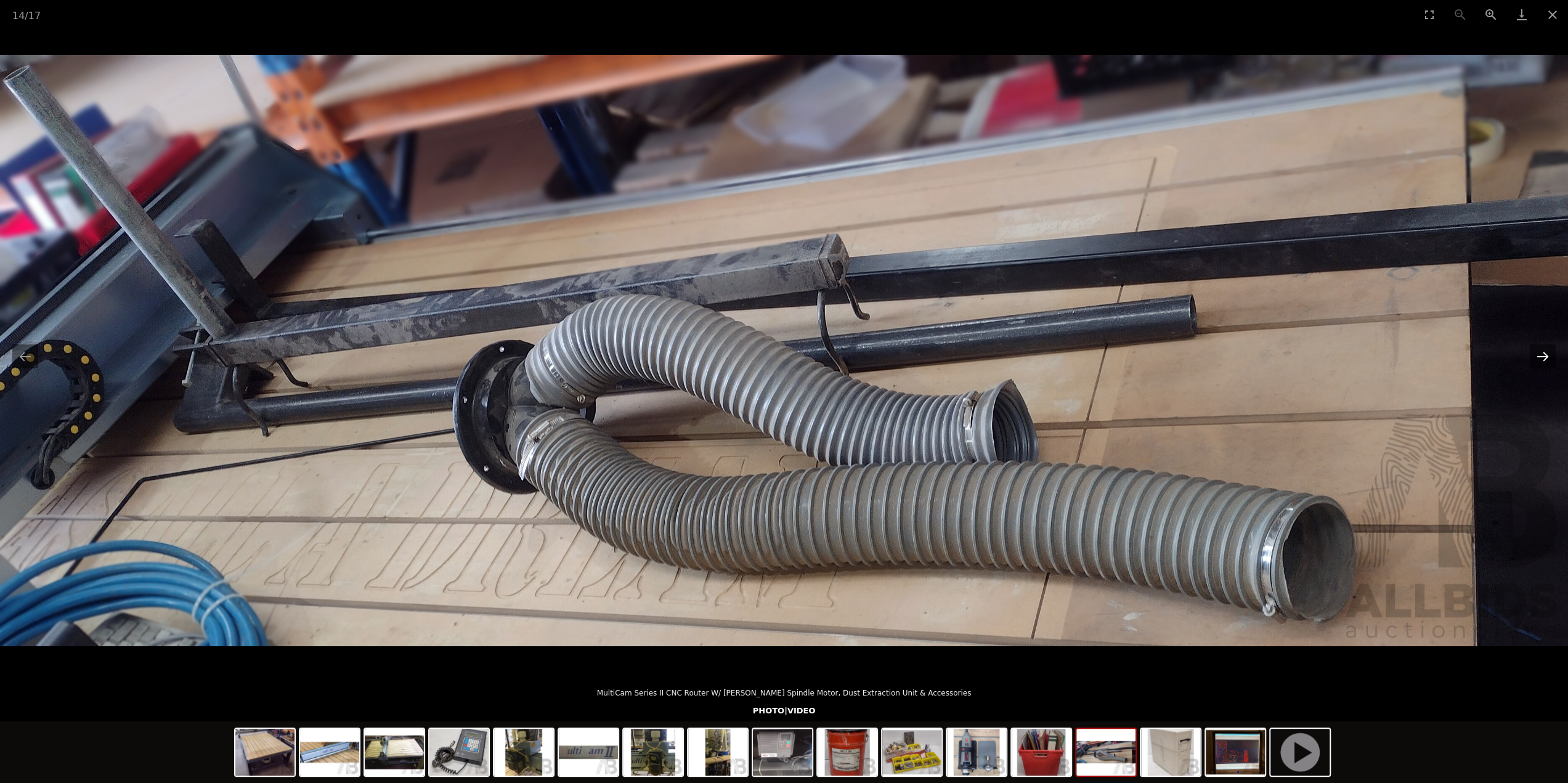
click at [1540, 357] on button "Next slide" at bounding box center [1543, 356] width 26 height 24
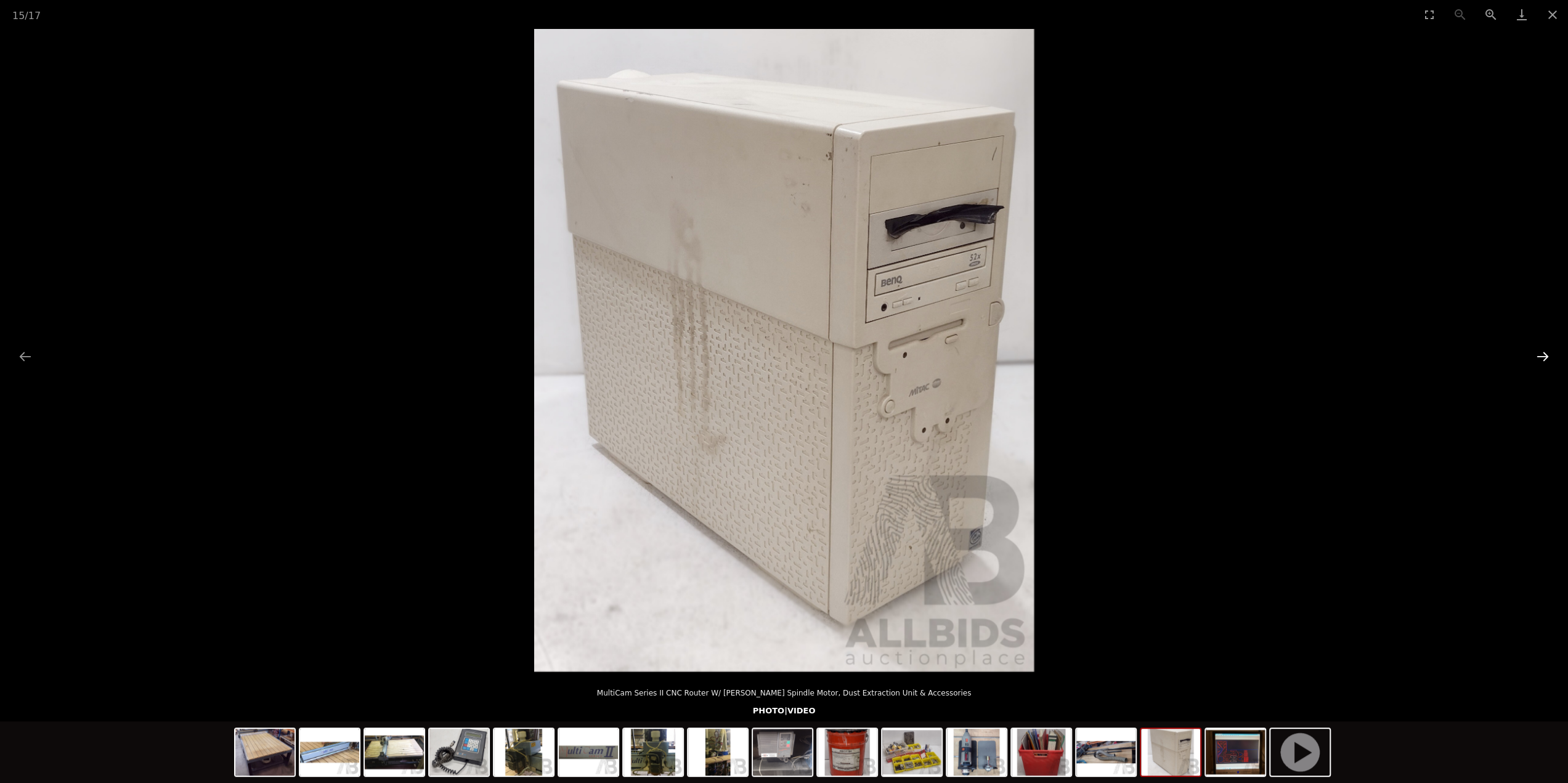
click at [1540, 357] on button "Next slide" at bounding box center [1543, 356] width 26 height 24
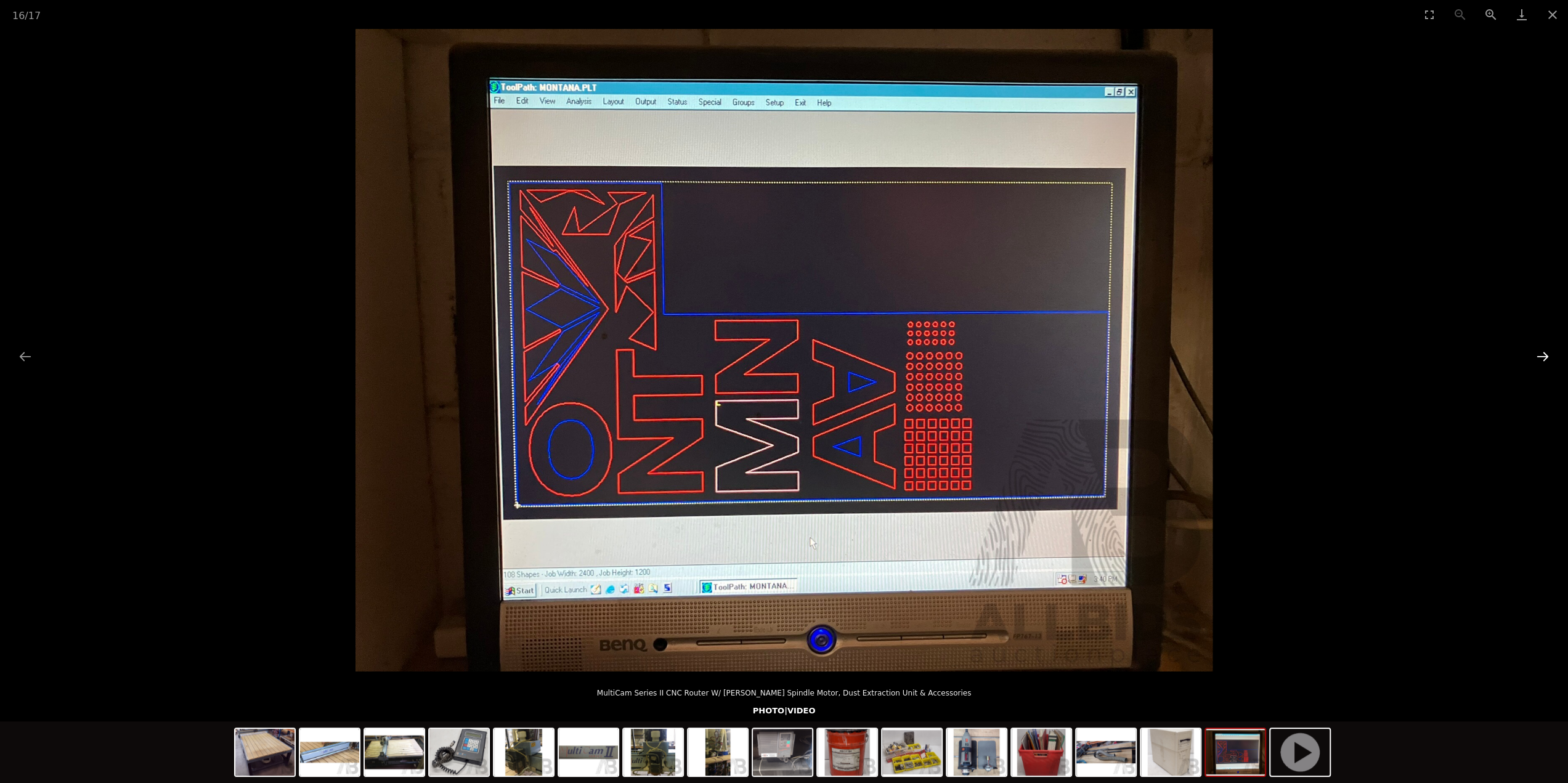
click at [1540, 357] on button "Next slide" at bounding box center [1543, 356] width 26 height 24
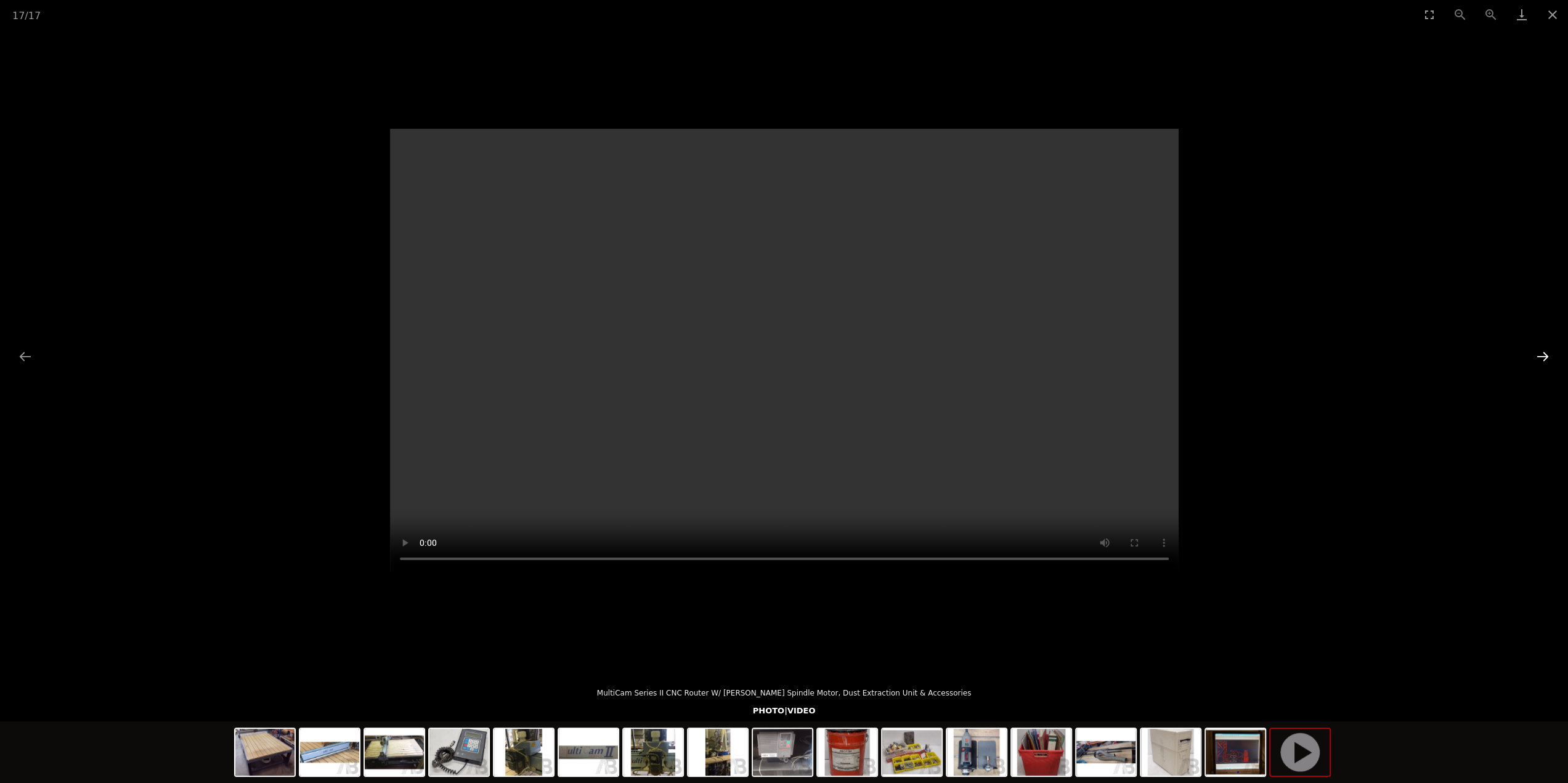
click at [1540, 357] on button "Next slide" at bounding box center [1543, 356] width 26 height 24
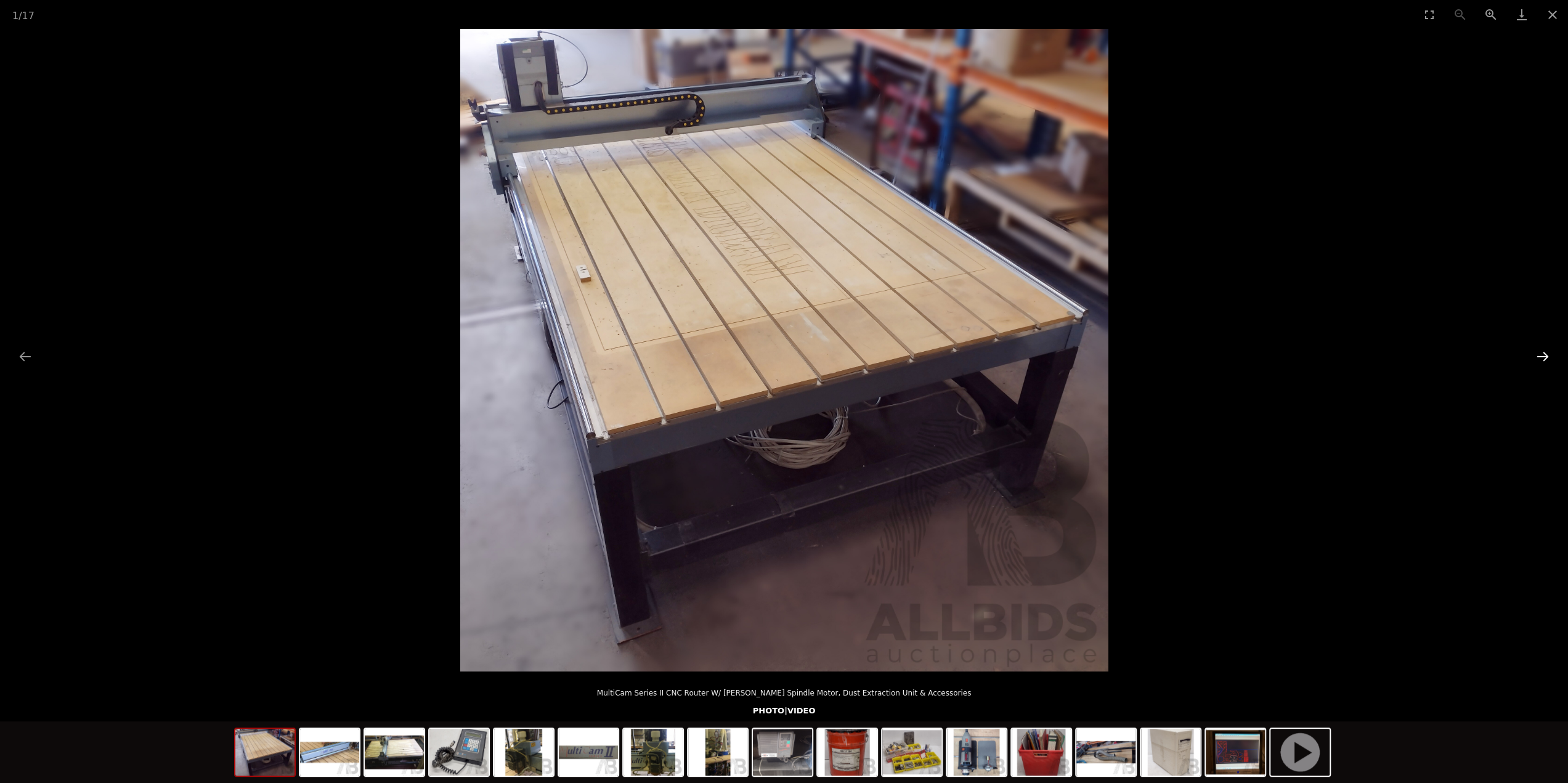
click at [1540, 357] on button "Next slide" at bounding box center [1543, 356] width 26 height 24
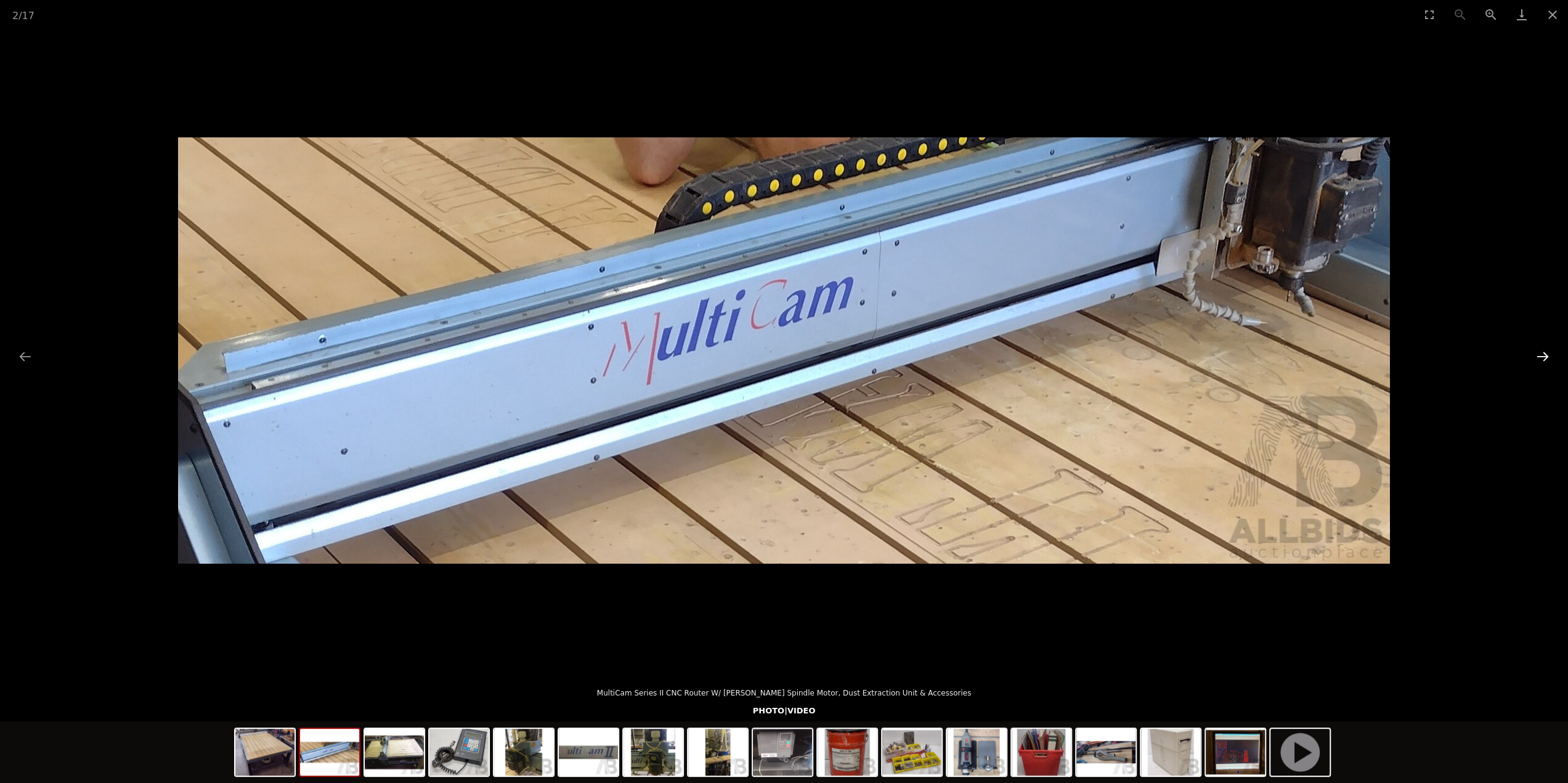
click at [1540, 357] on button "Next slide" at bounding box center [1543, 356] width 26 height 24
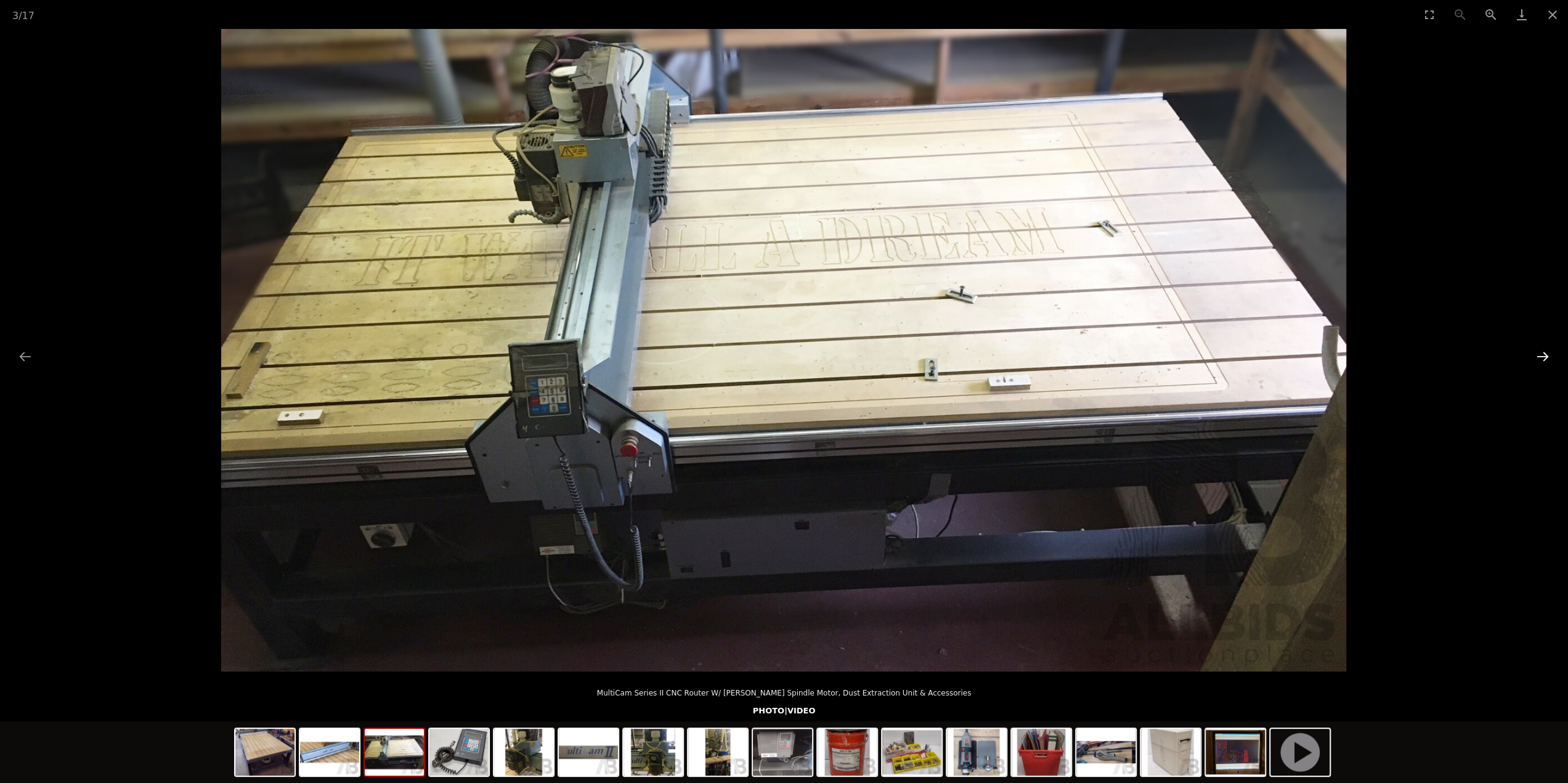
click at [1540, 357] on button "Next slide" at bounding box center [1543, 356] width 26 height 24
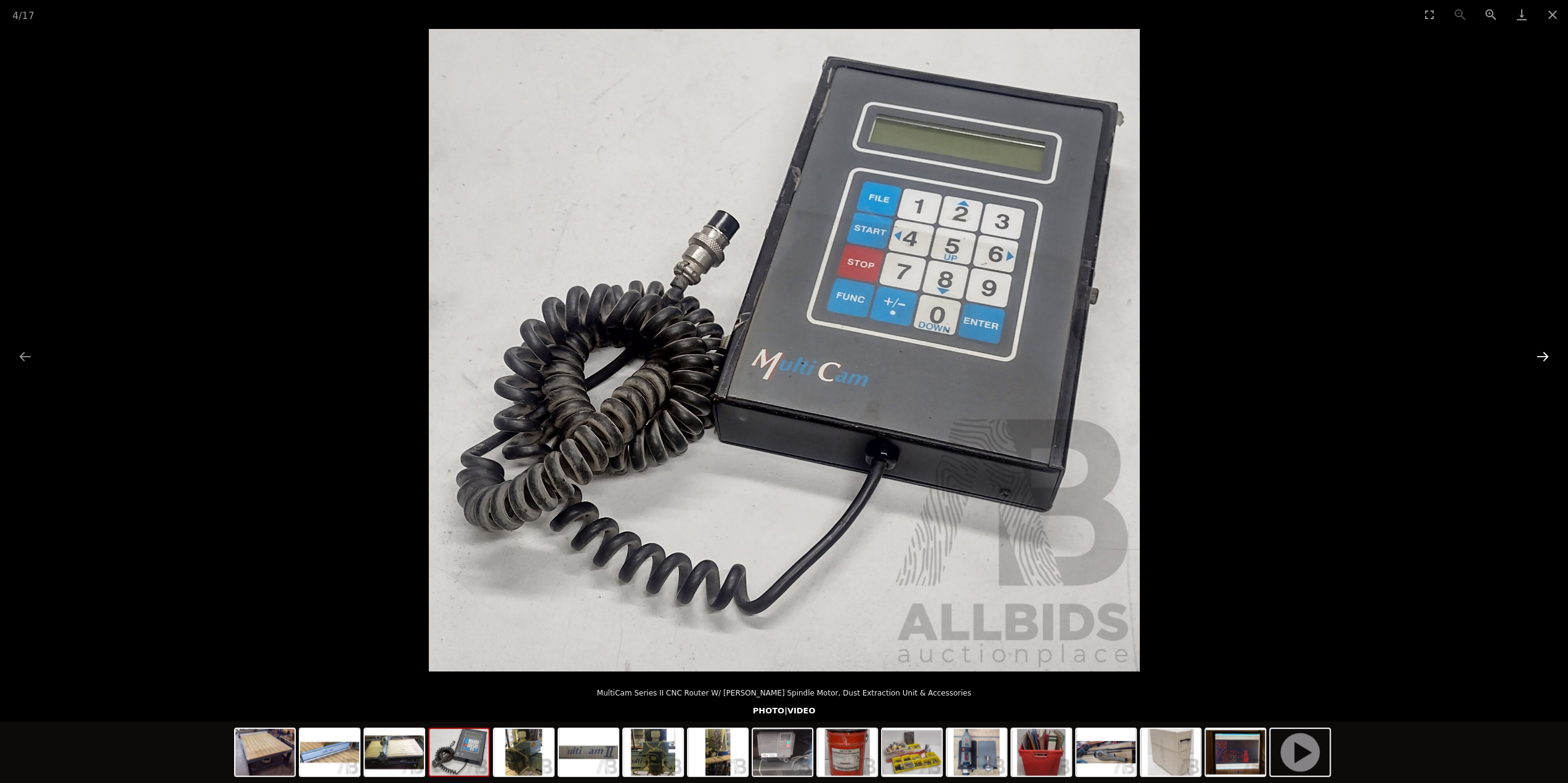
click at [1540, 357] on button "Next slide" at bounding box center [1543, 356] width 26 height 24
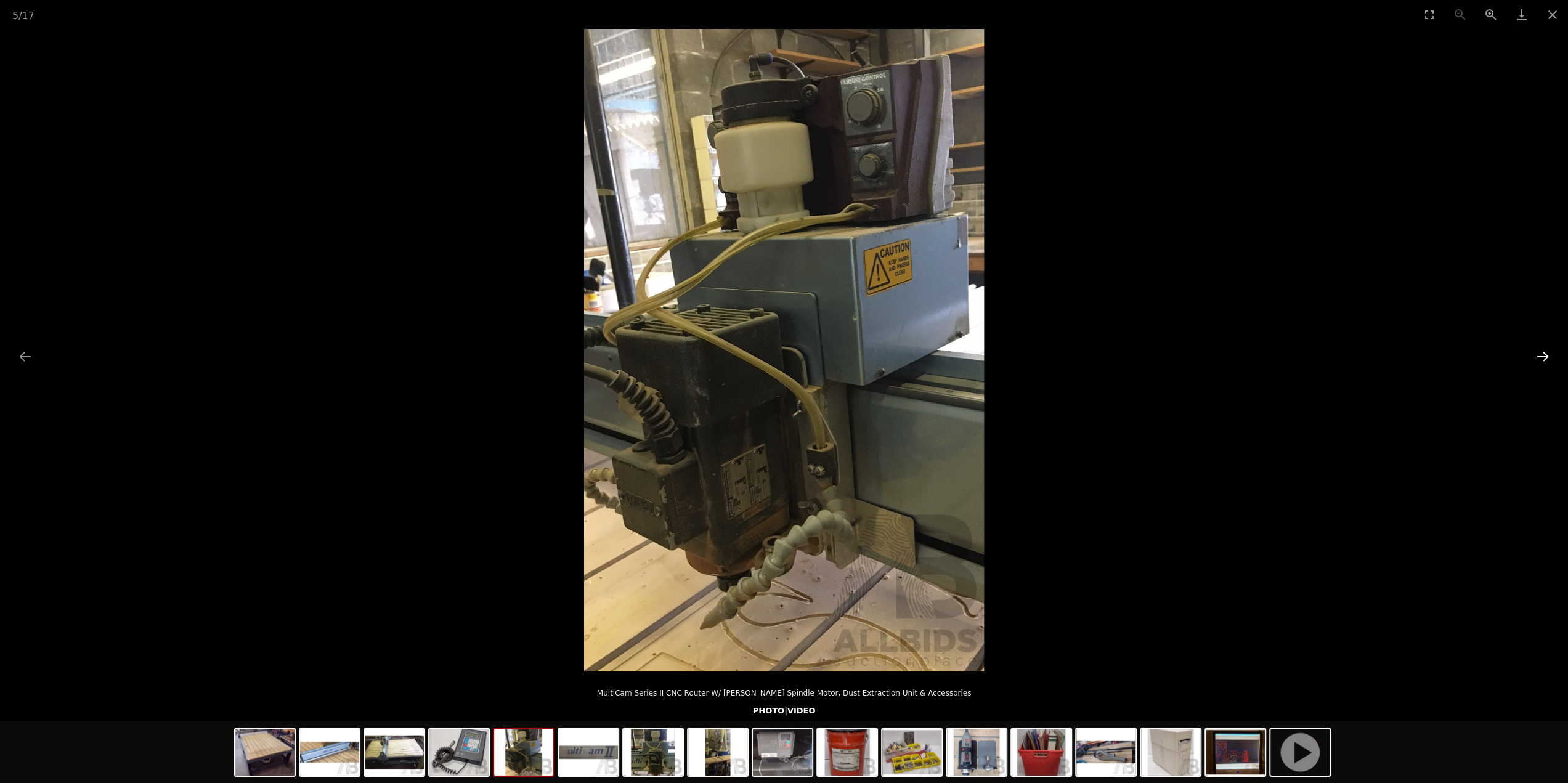
click at [1540, 357] on button "Next slide" at bounding box center [1543, 356] width 26 height 24
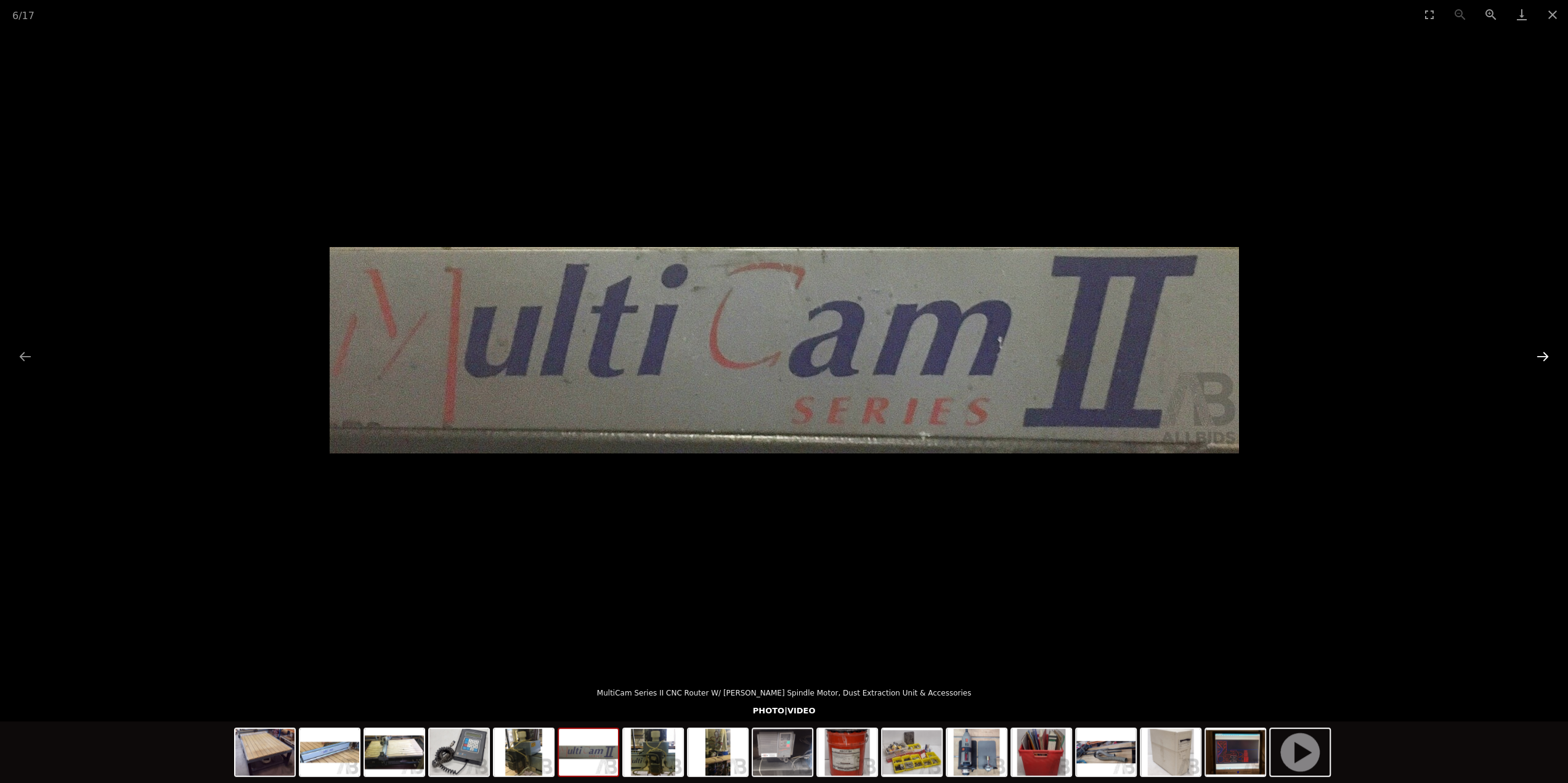
click at [1540, 357] on button "Next slide" at bounding box center [1543, 356] width 26 height 24
